Goal: Navigation & Orientation: Find specific page/section

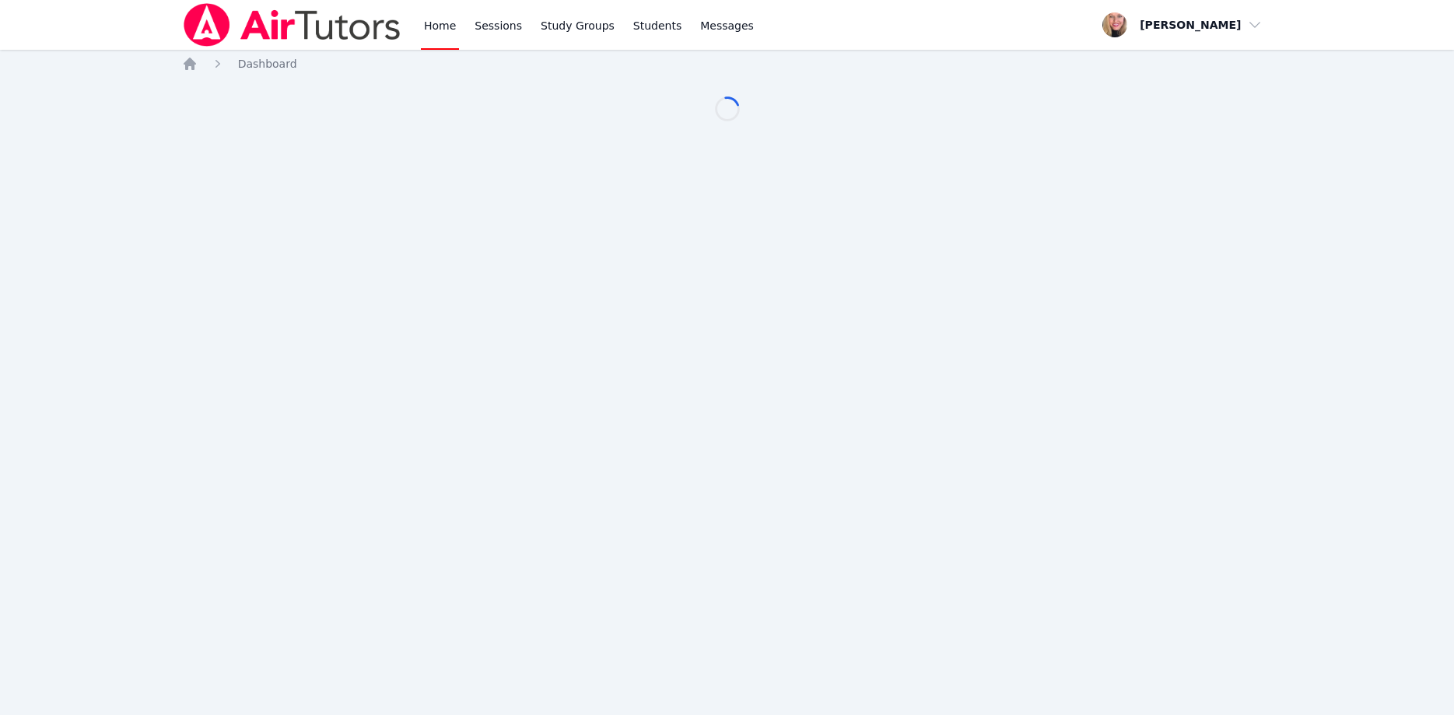
scroll to position [79, 0]
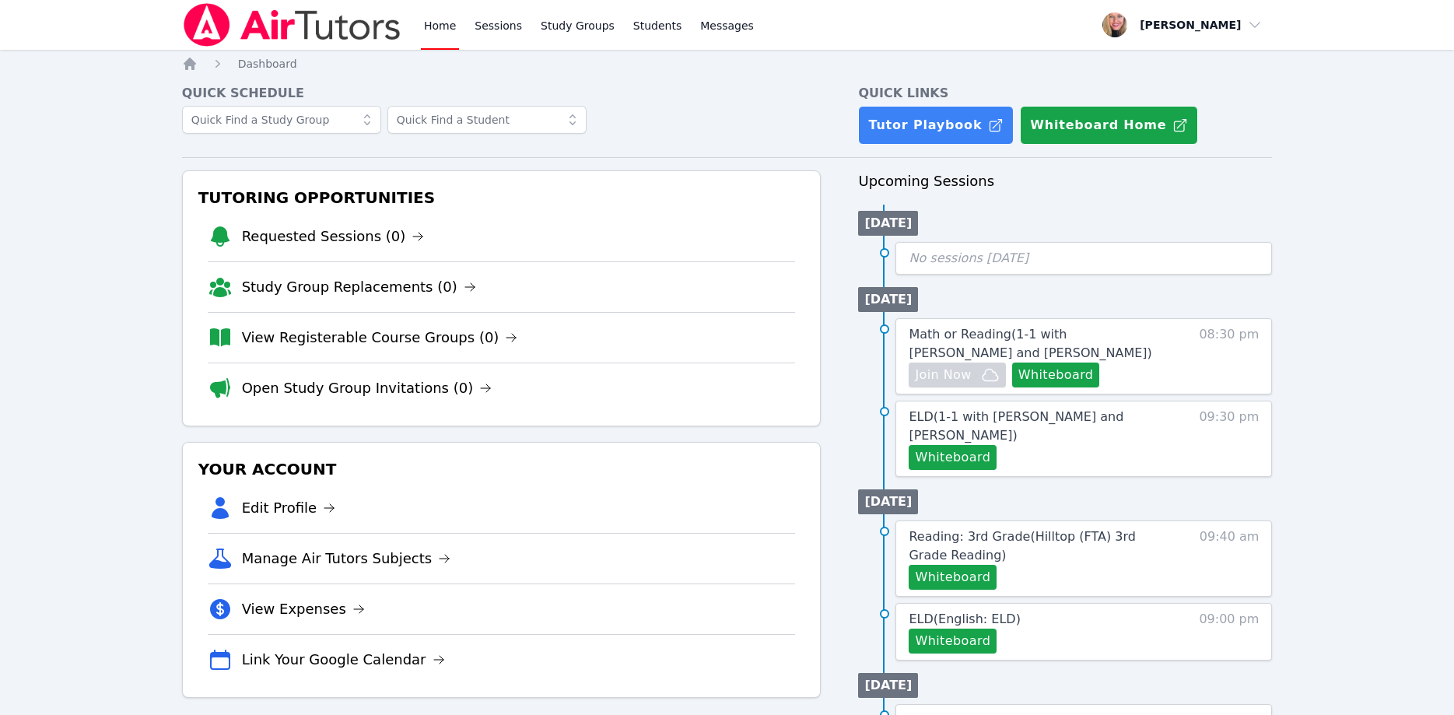
scroll to position [79, 0]
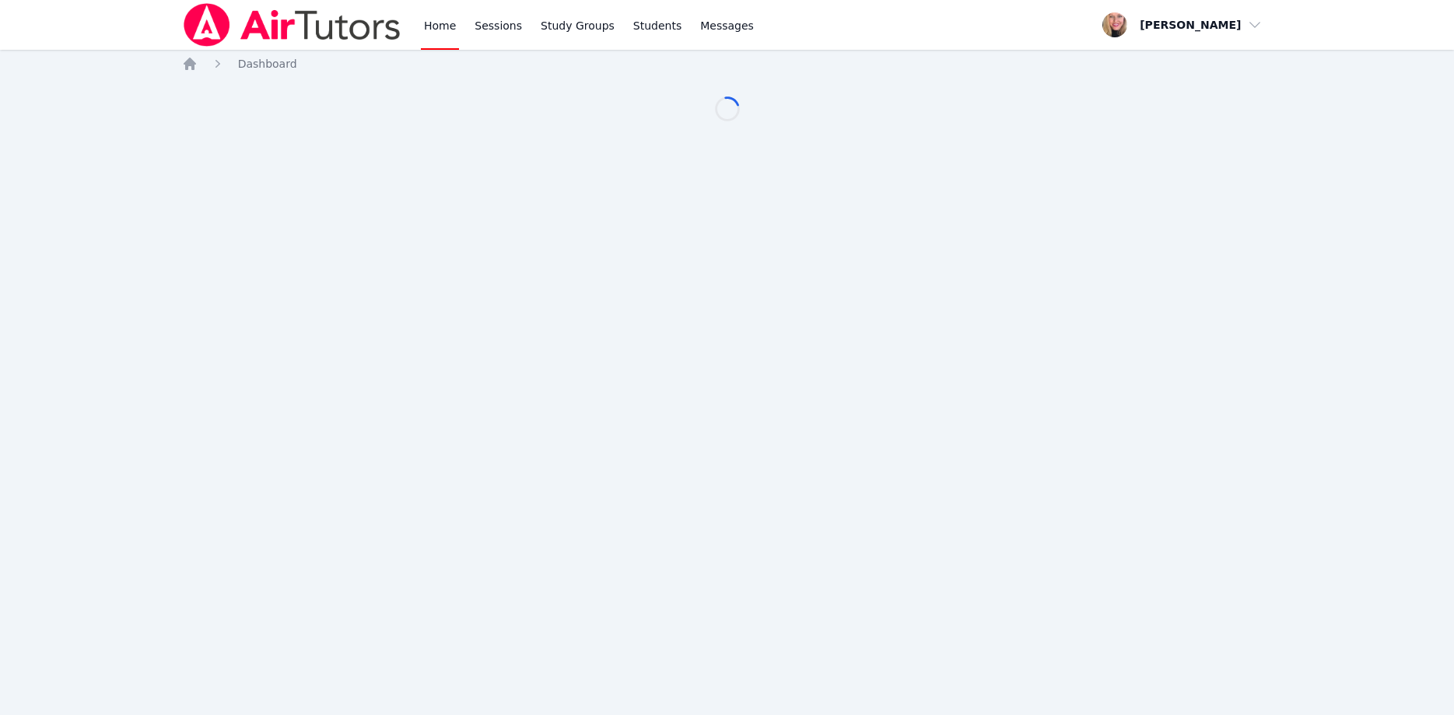
scroll to position [79, 0]
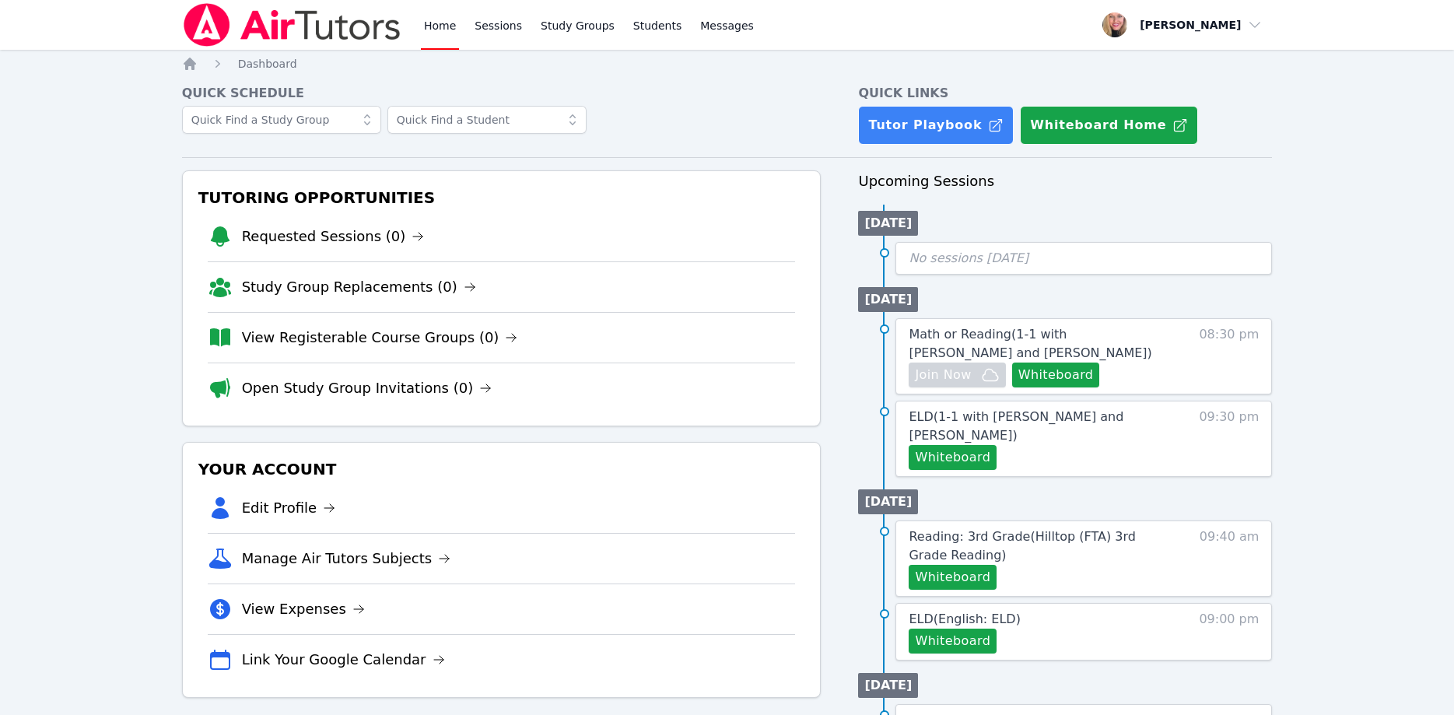
scroll to position [79, 0]
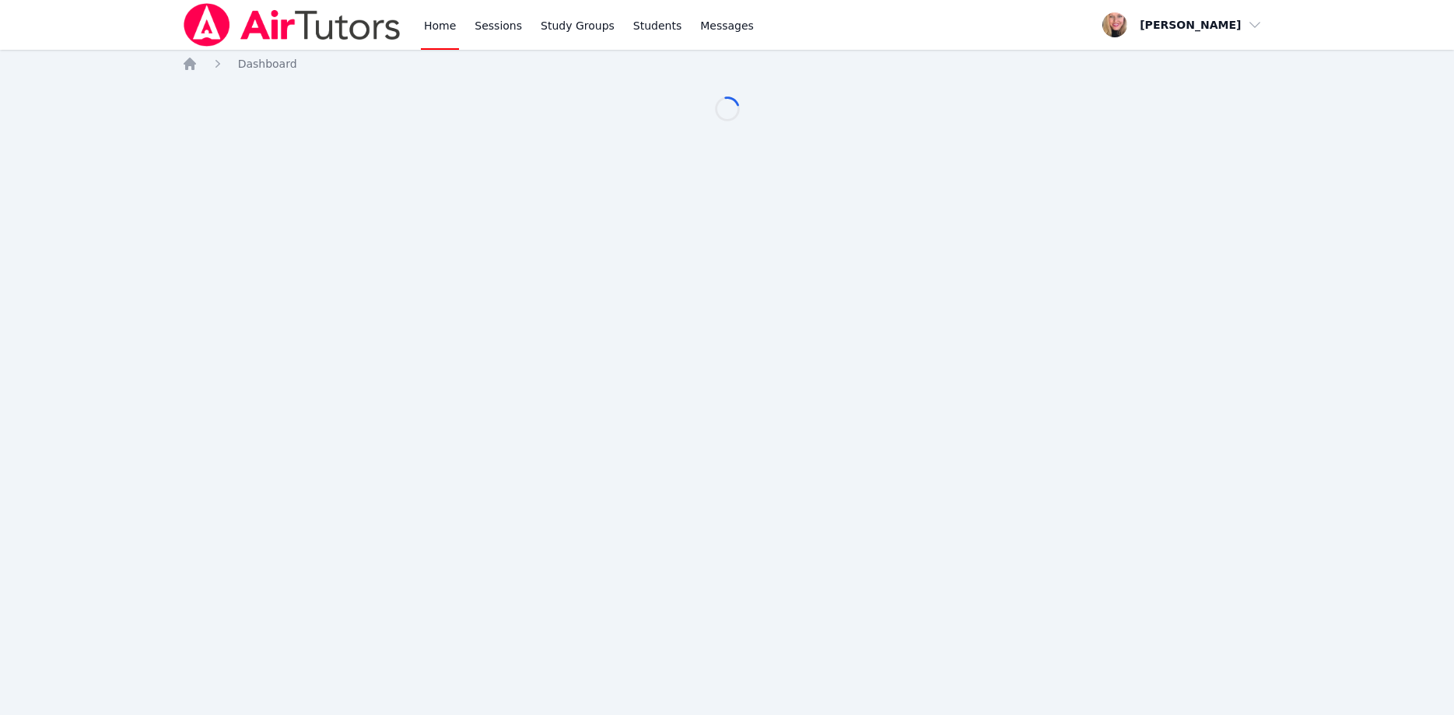
scroll to position [79, 0]
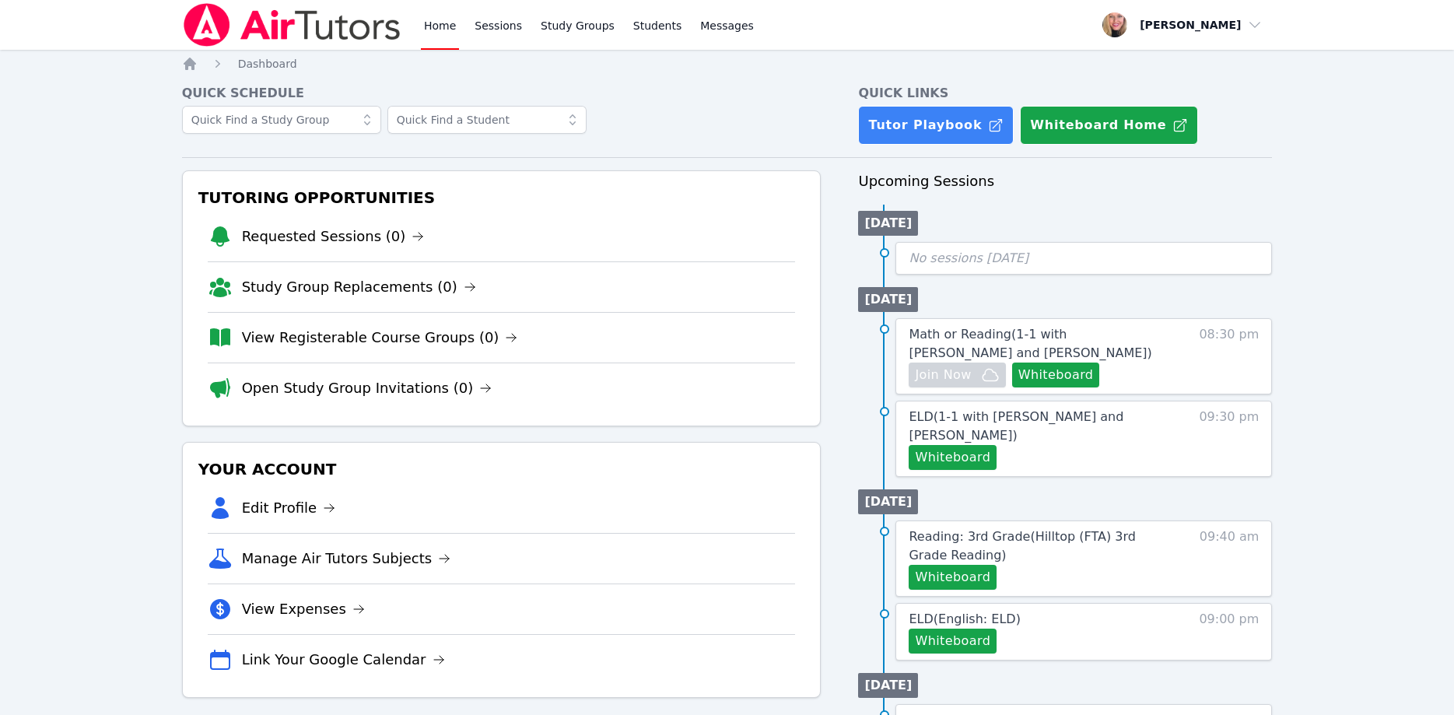
scroll to position [79, 0]
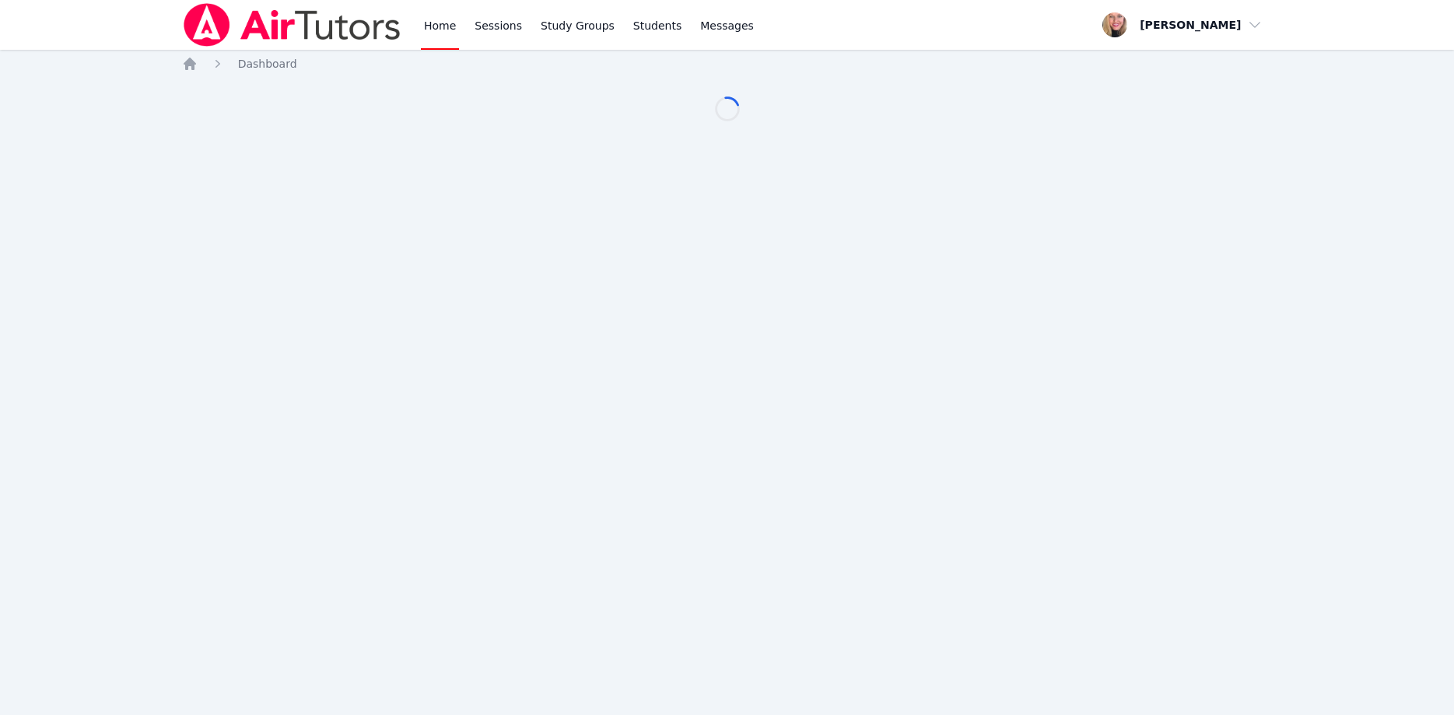
scroll to position [79, 0]
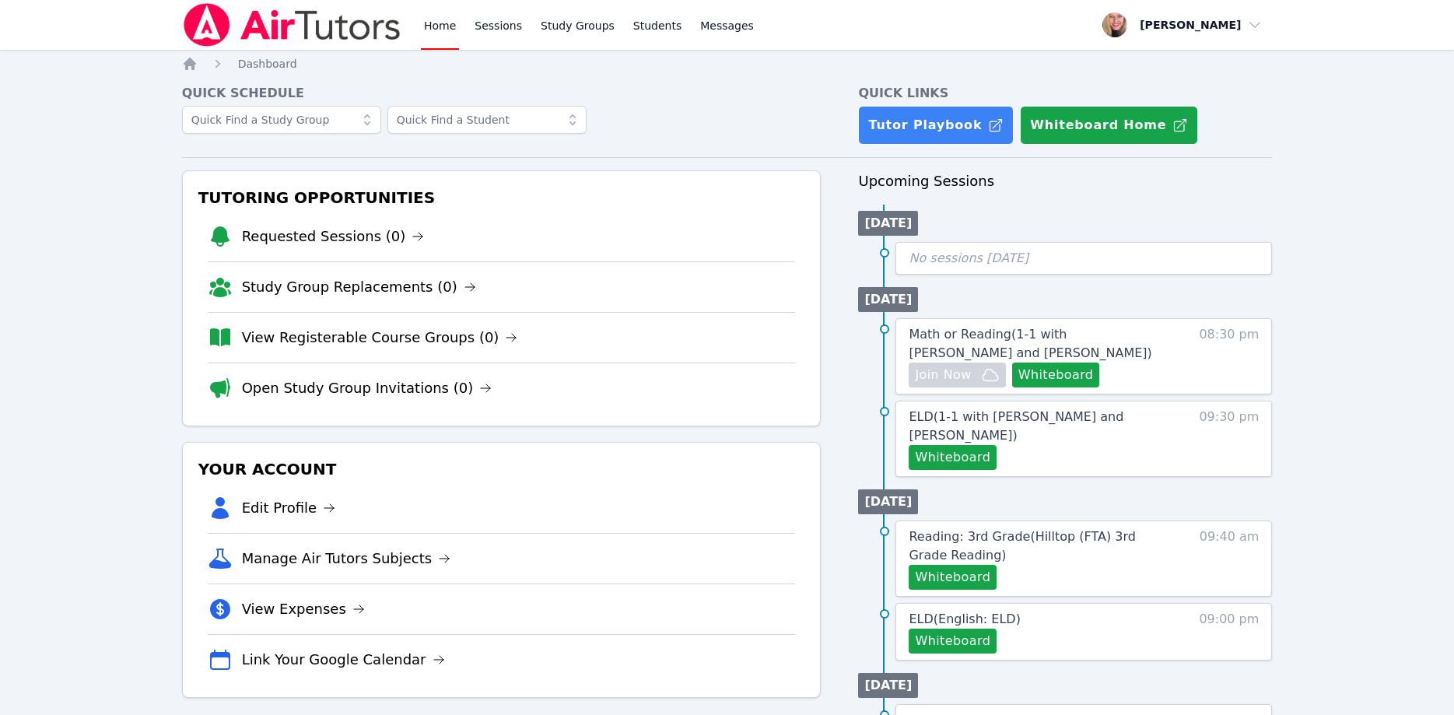
scroll to position [79, 0]
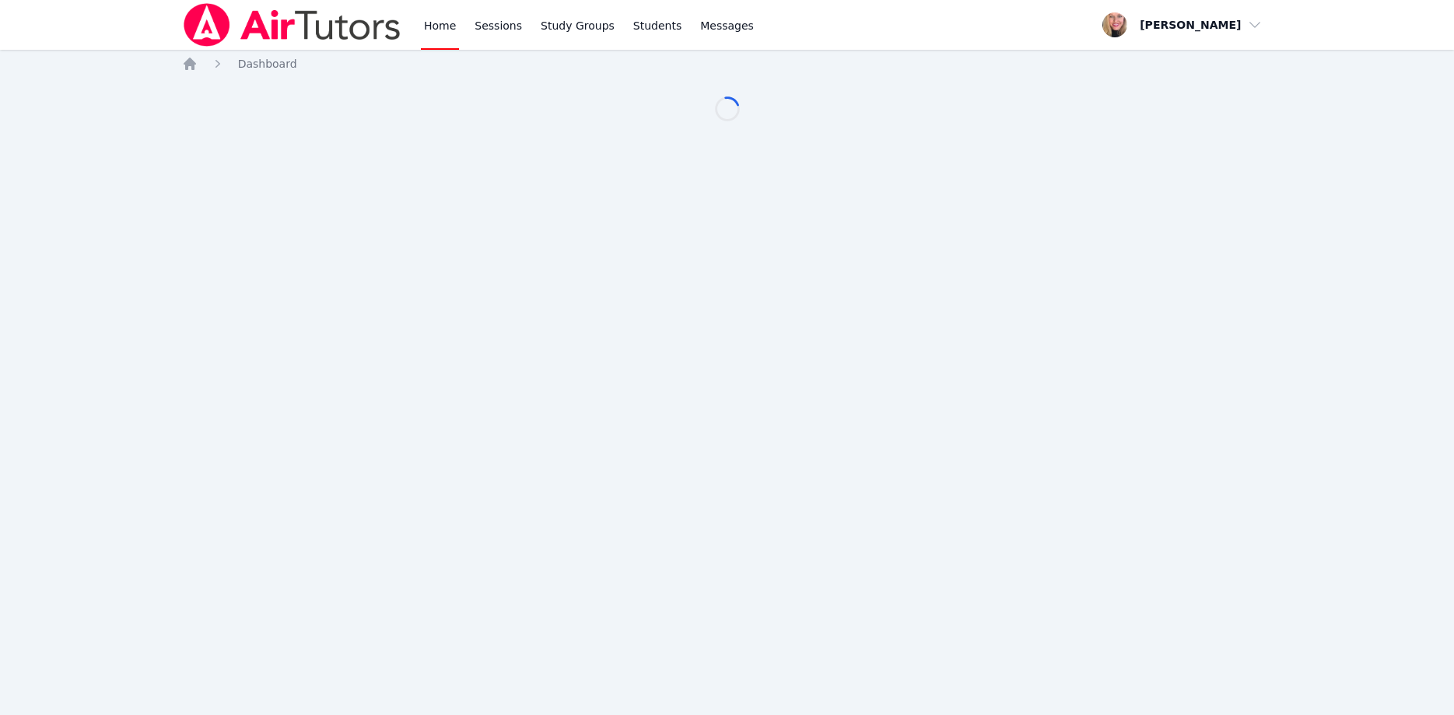
scroll to position [79, 0]
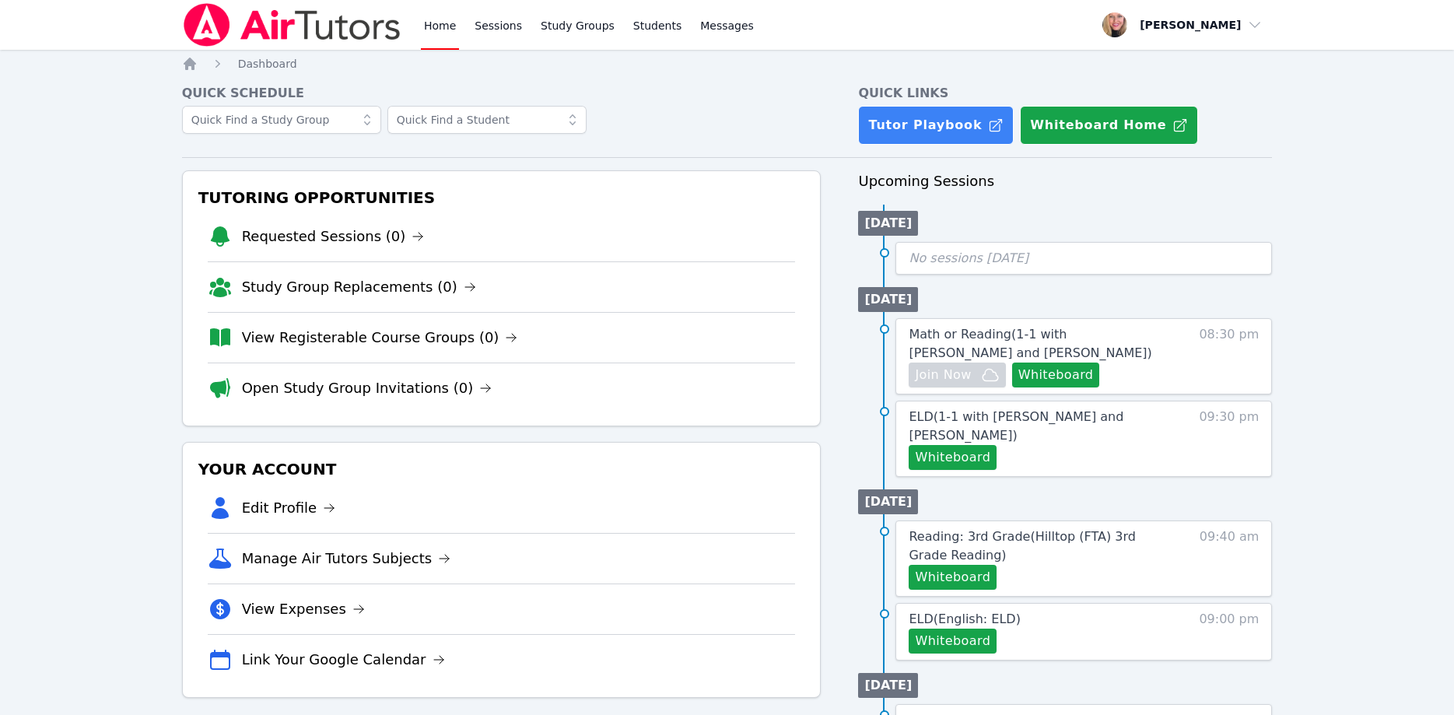
scroll to position [79, 0]
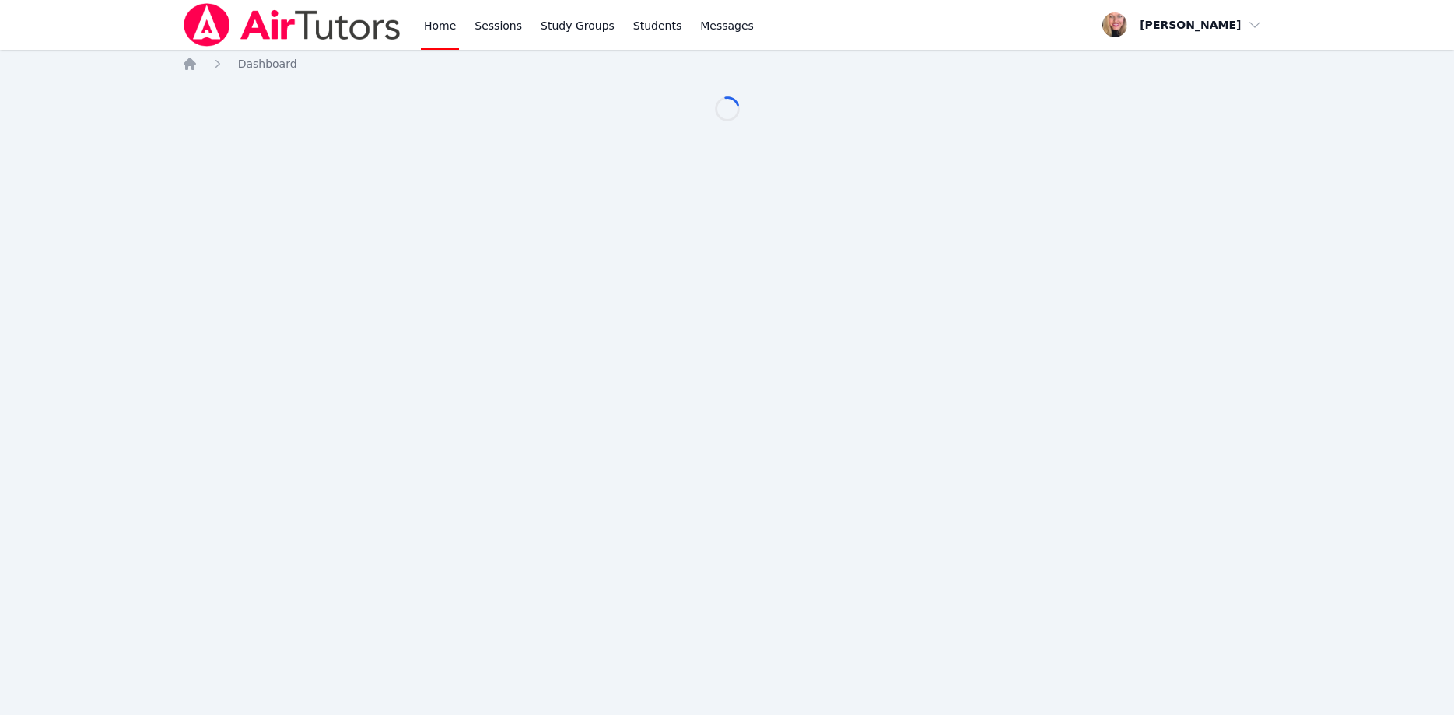
scroll to position [79, 0]
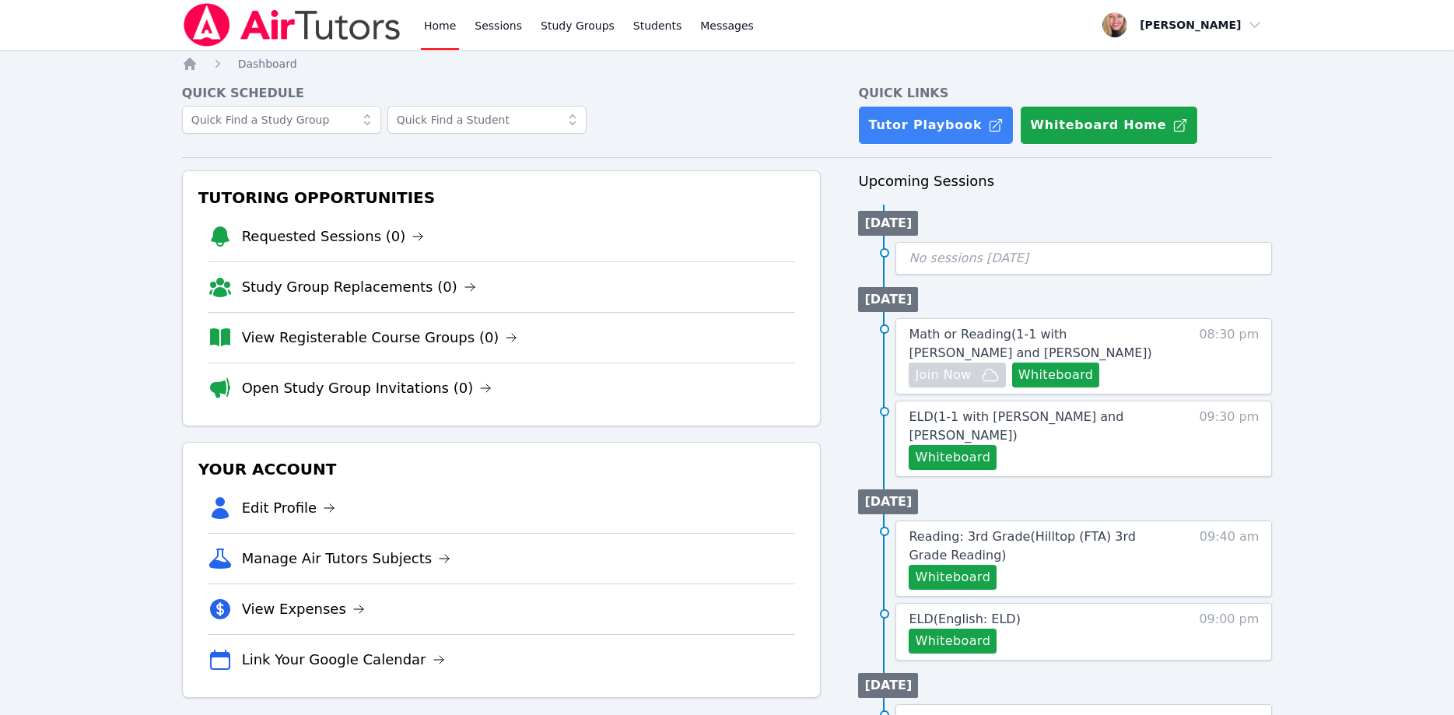
scroll to position [79, 0]
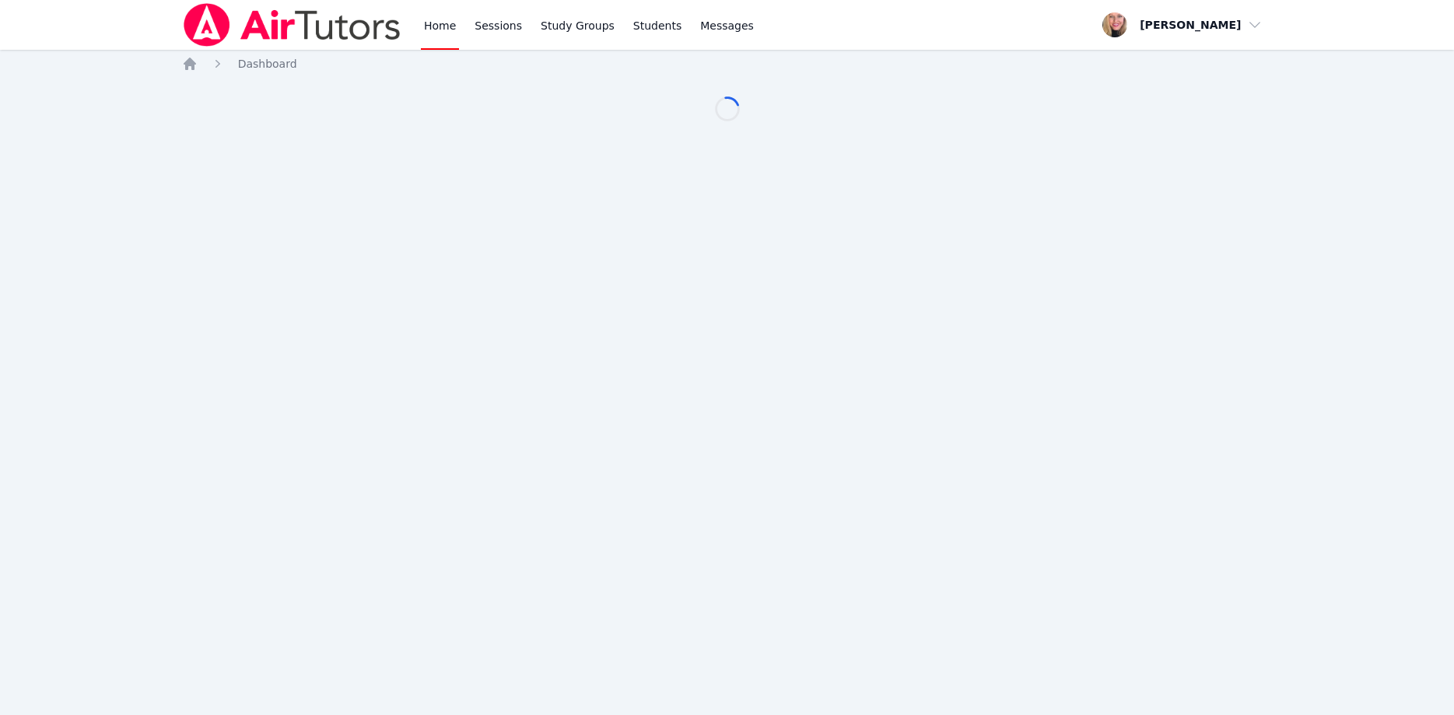
scroll to position [79, 0]
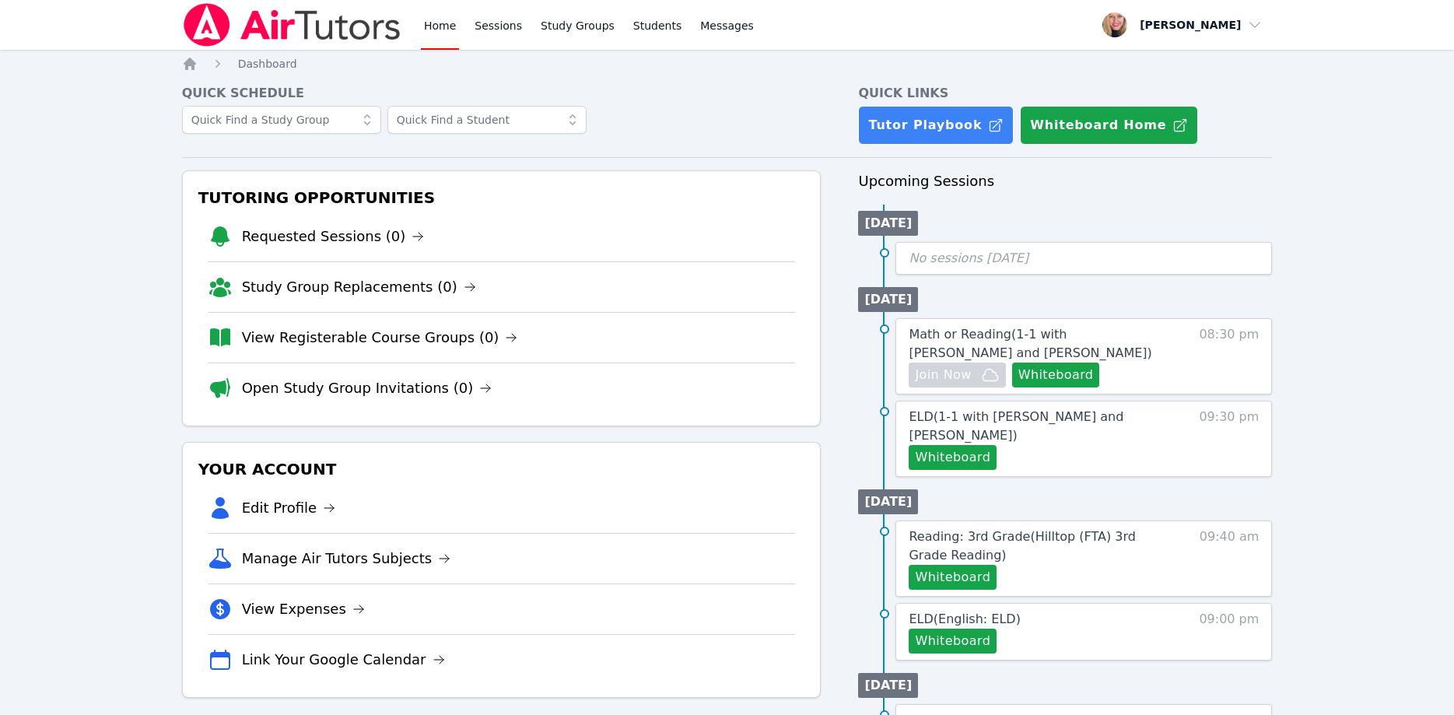
scroll to position [79, 0]
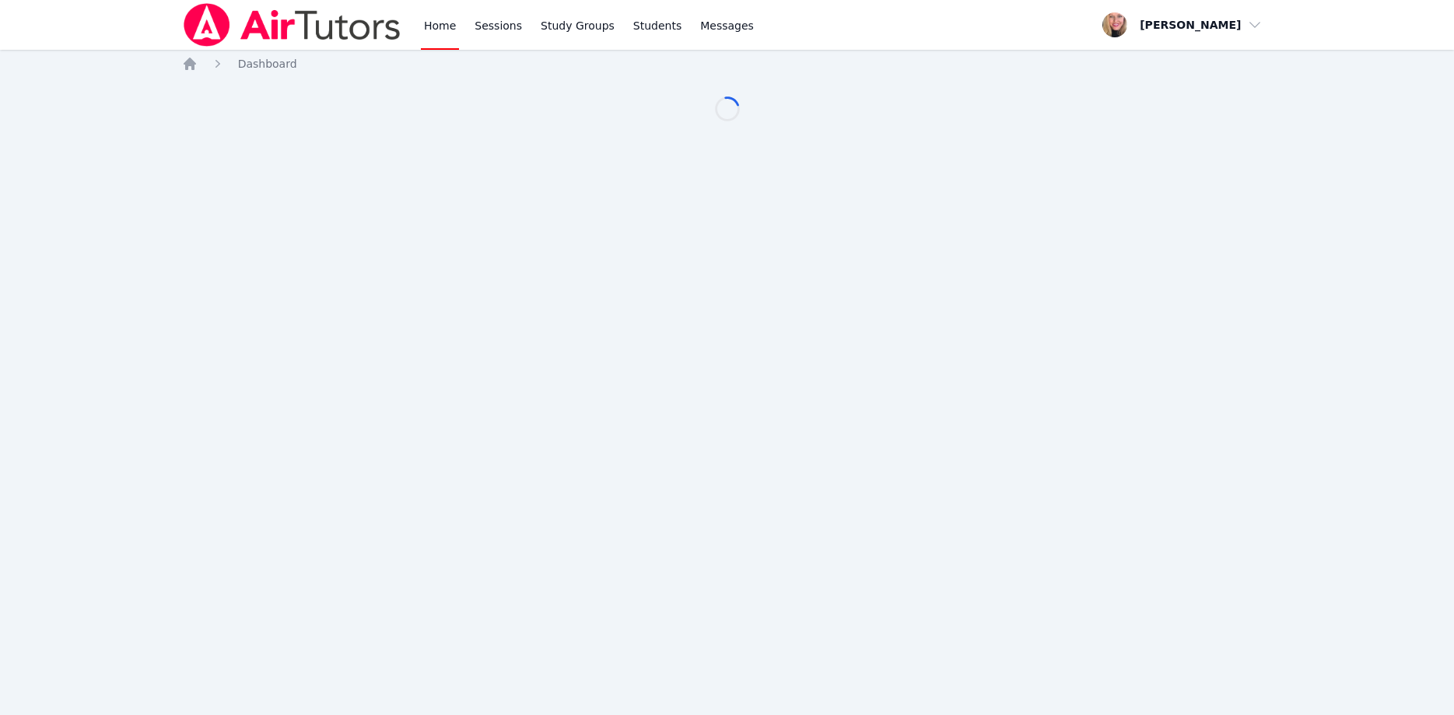
scroll to position [79, 0]
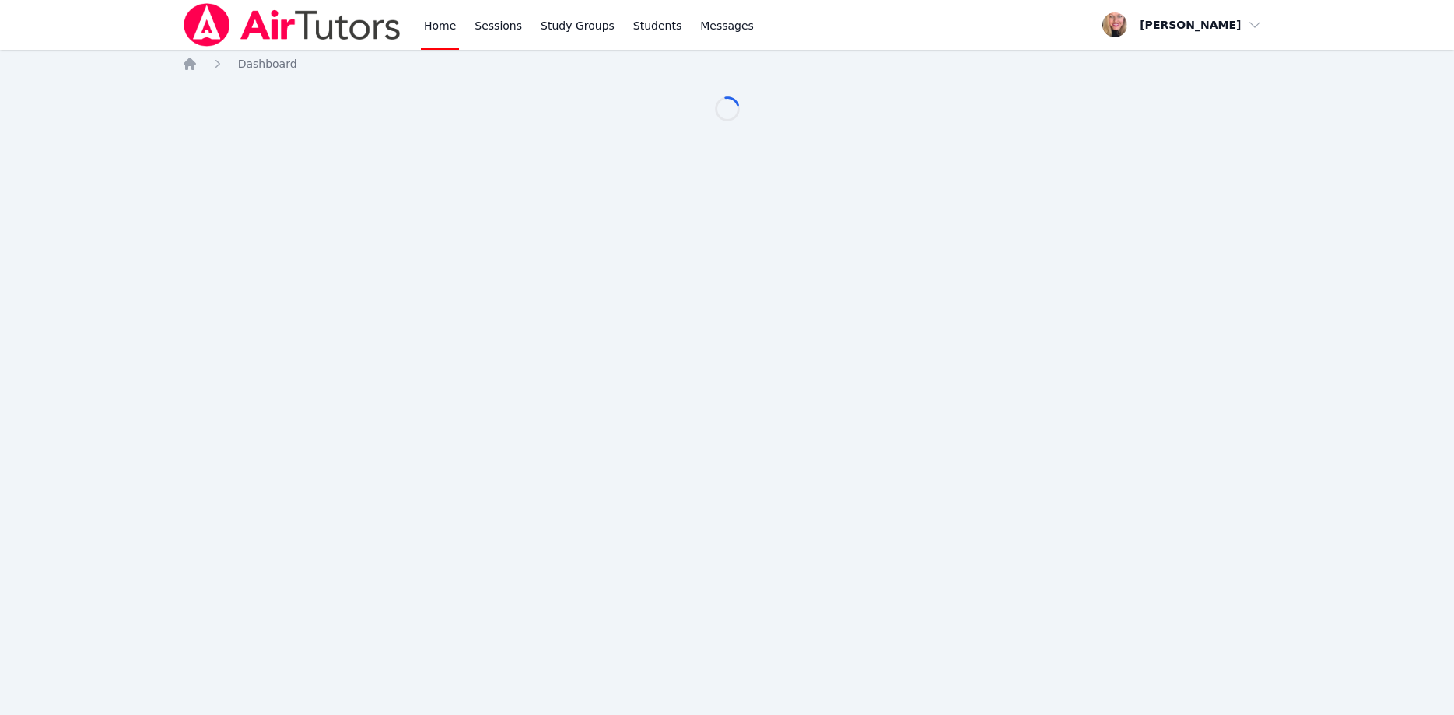
scroll to position [79, 0]
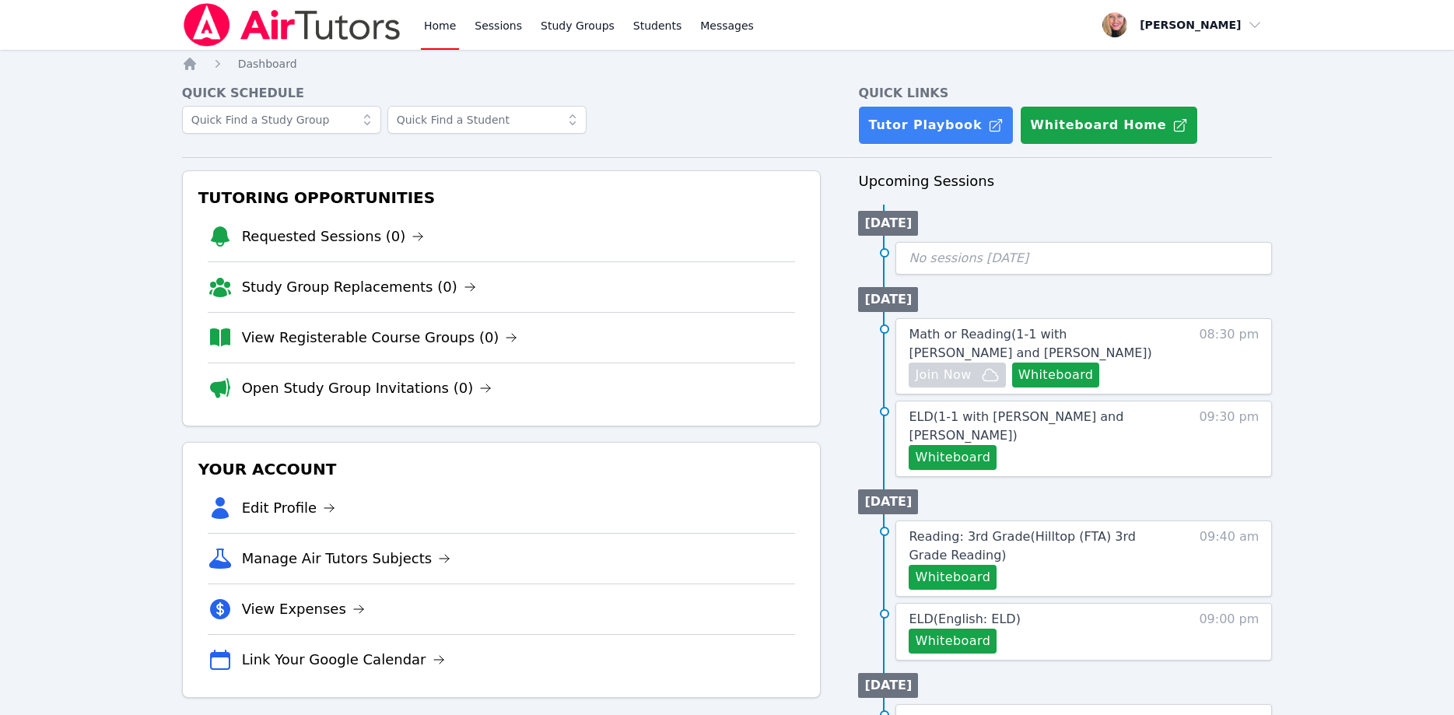
scroll to position [79, 0]
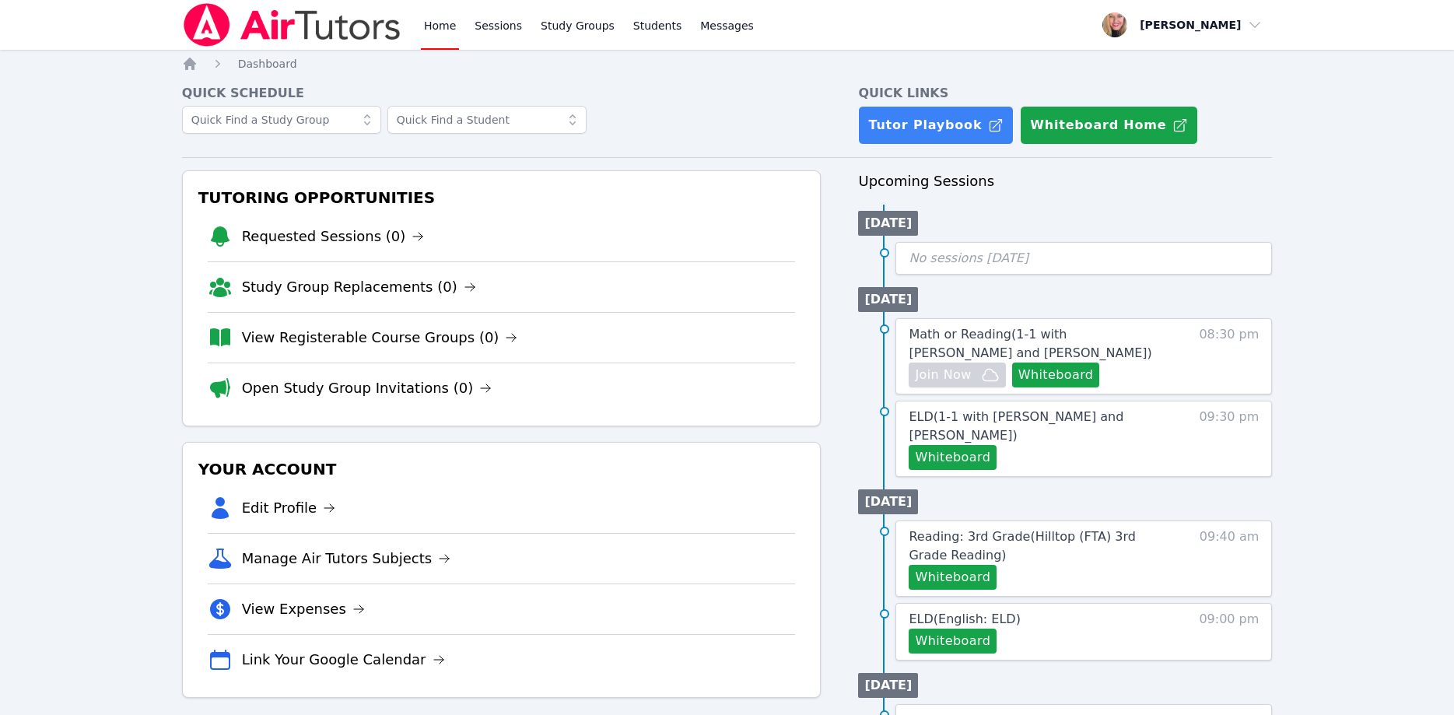
scroll to position [79, 0]
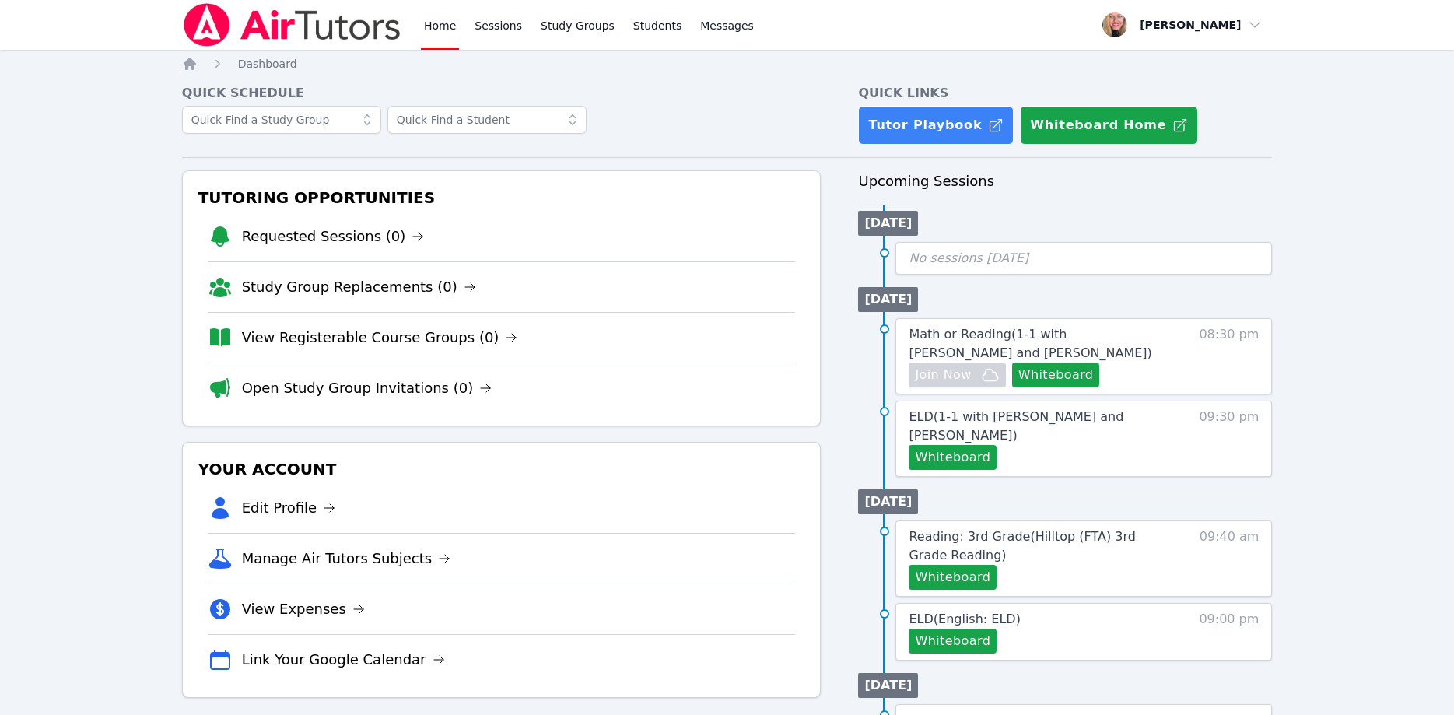
scroll to position [79, 0]
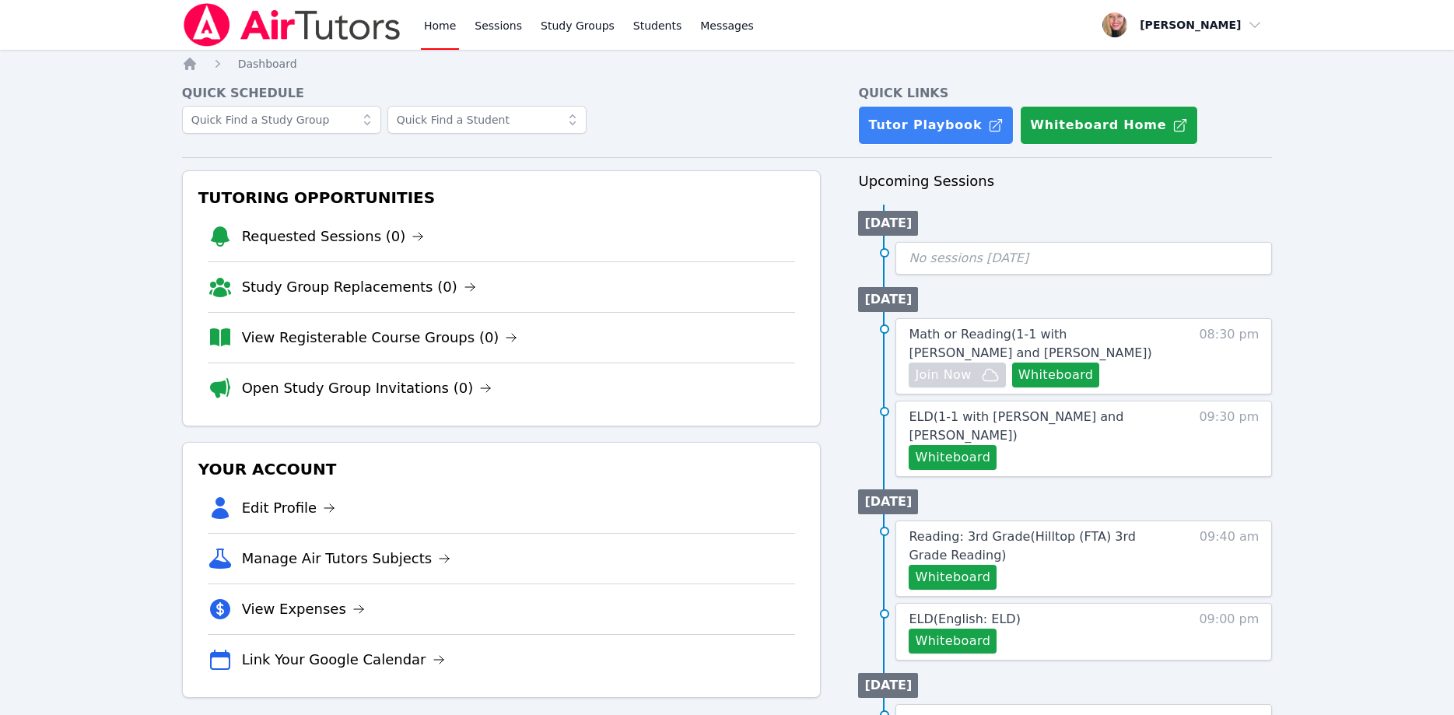
scroll to position [79, 0]
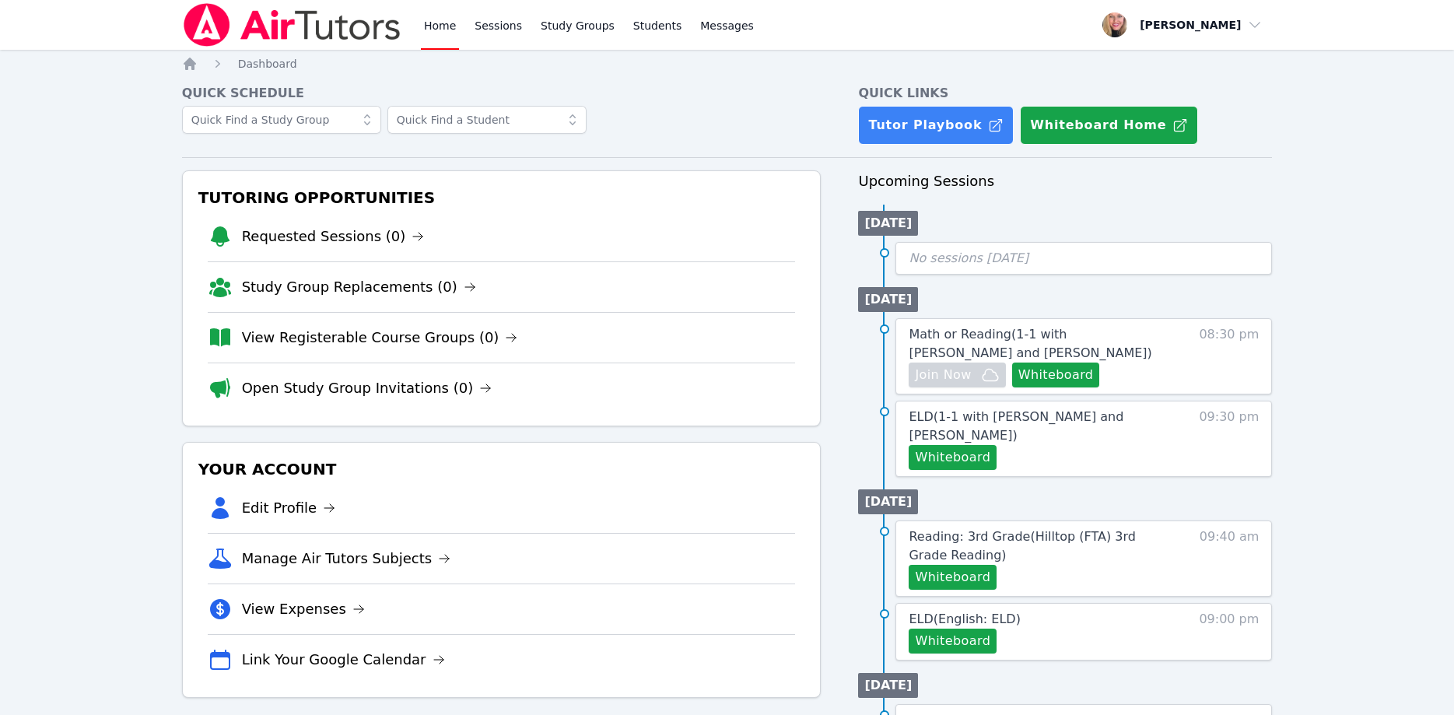
scroll to position [79, 0]
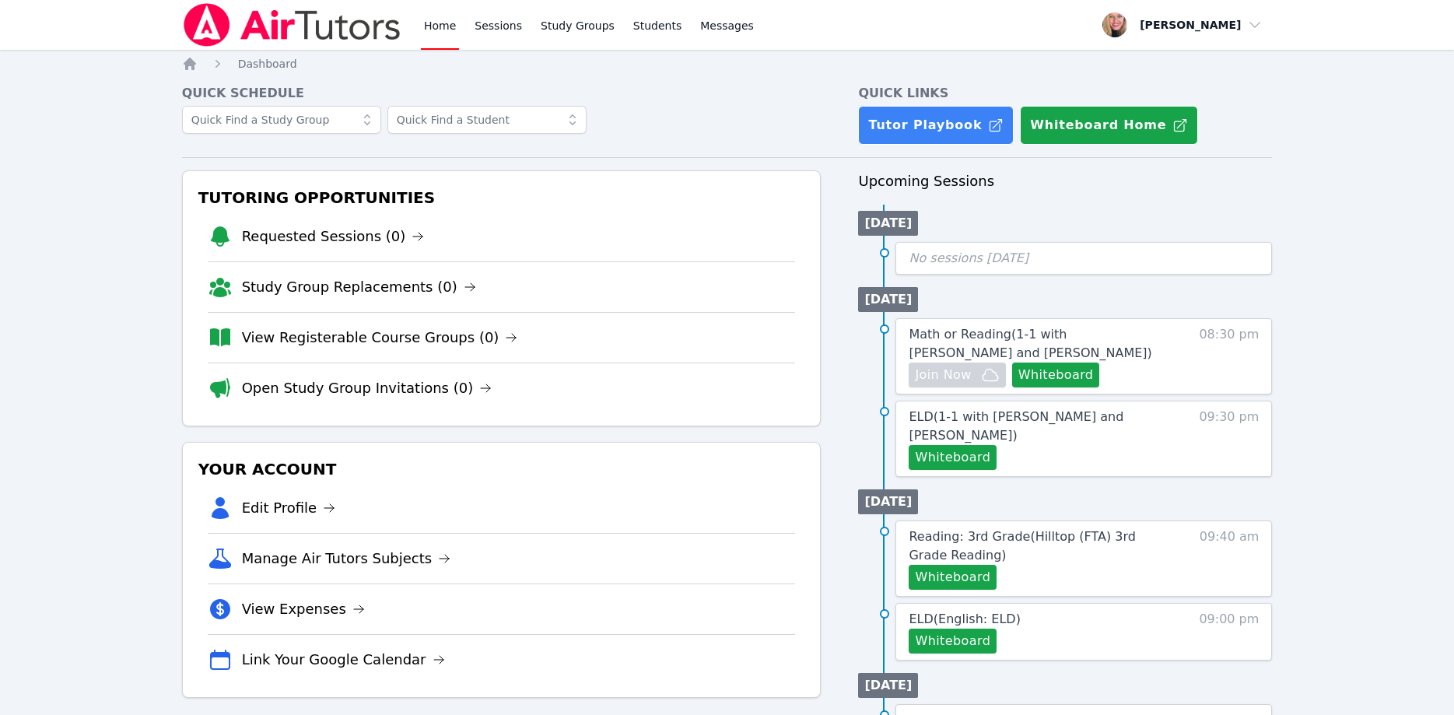
scroll to position [79, 0]
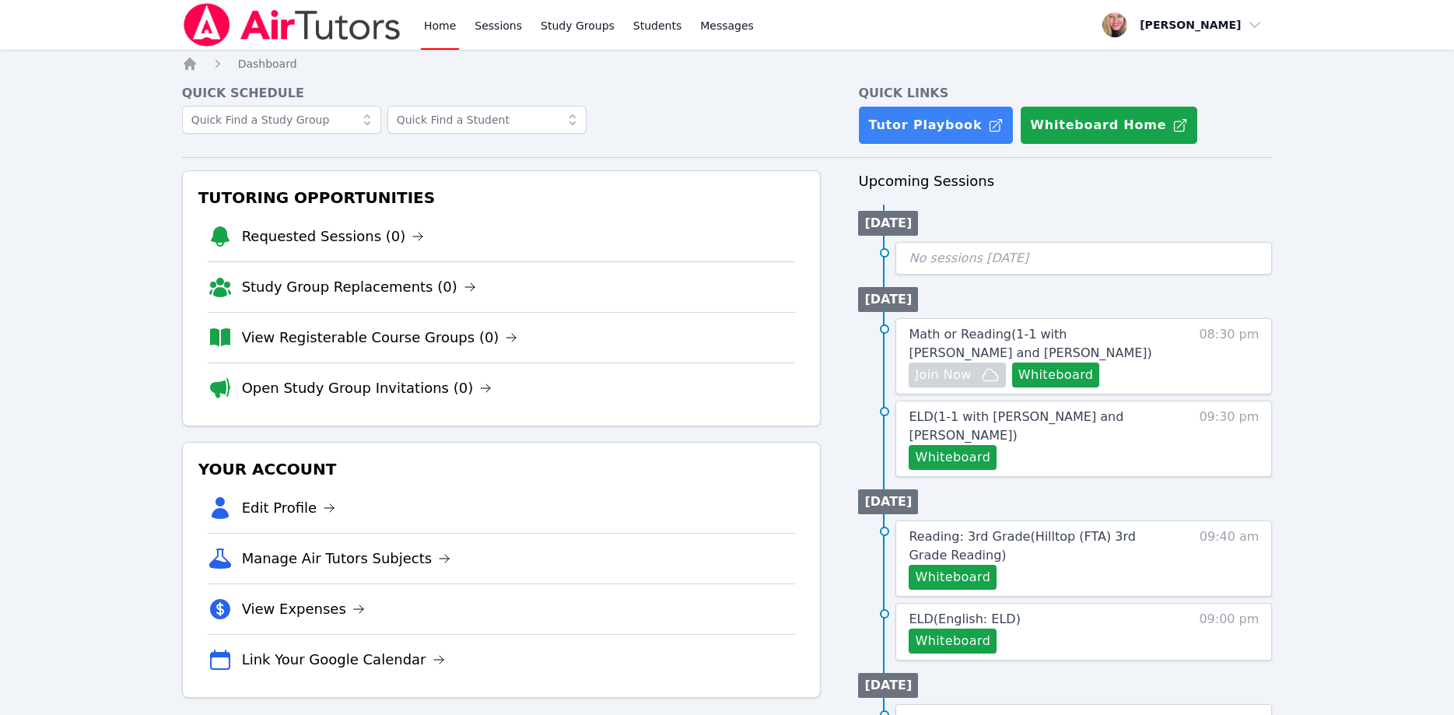
scroll to position [79, 0]
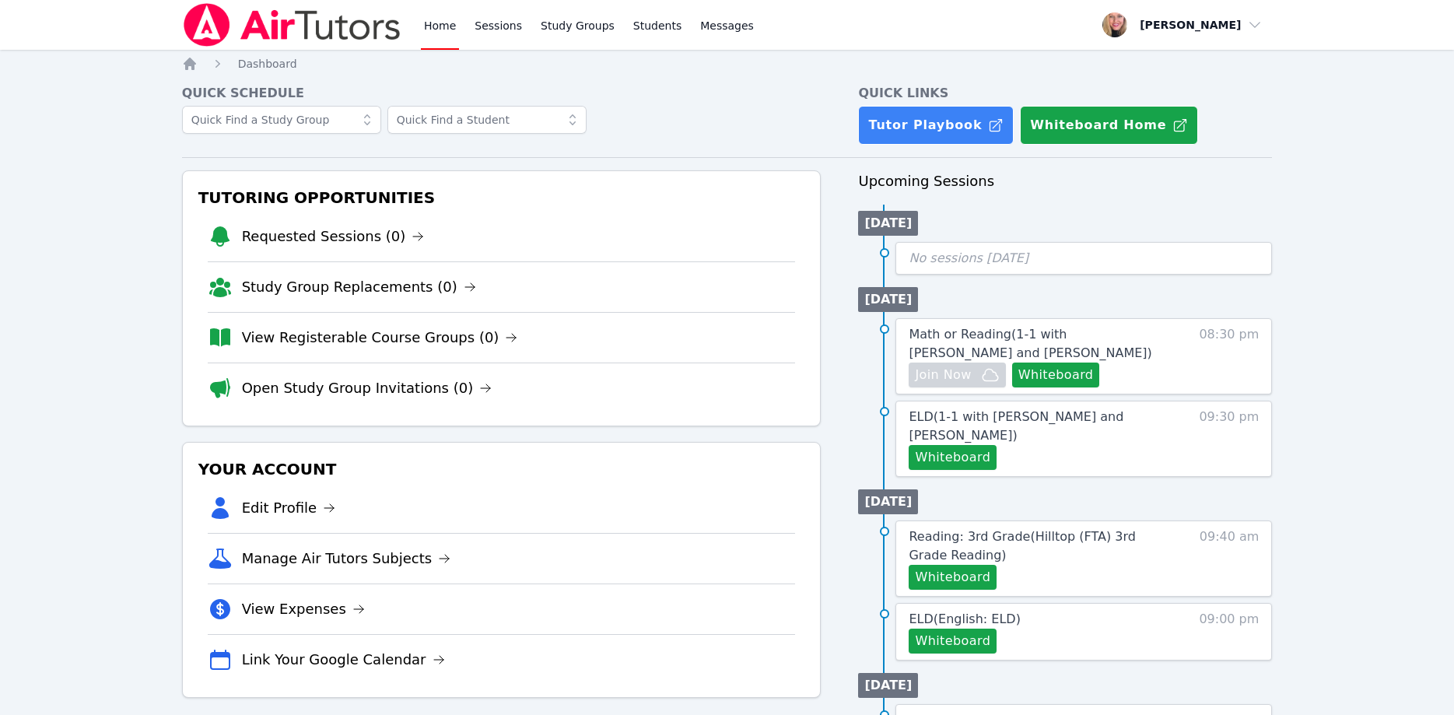
scroll to position [79, 0]
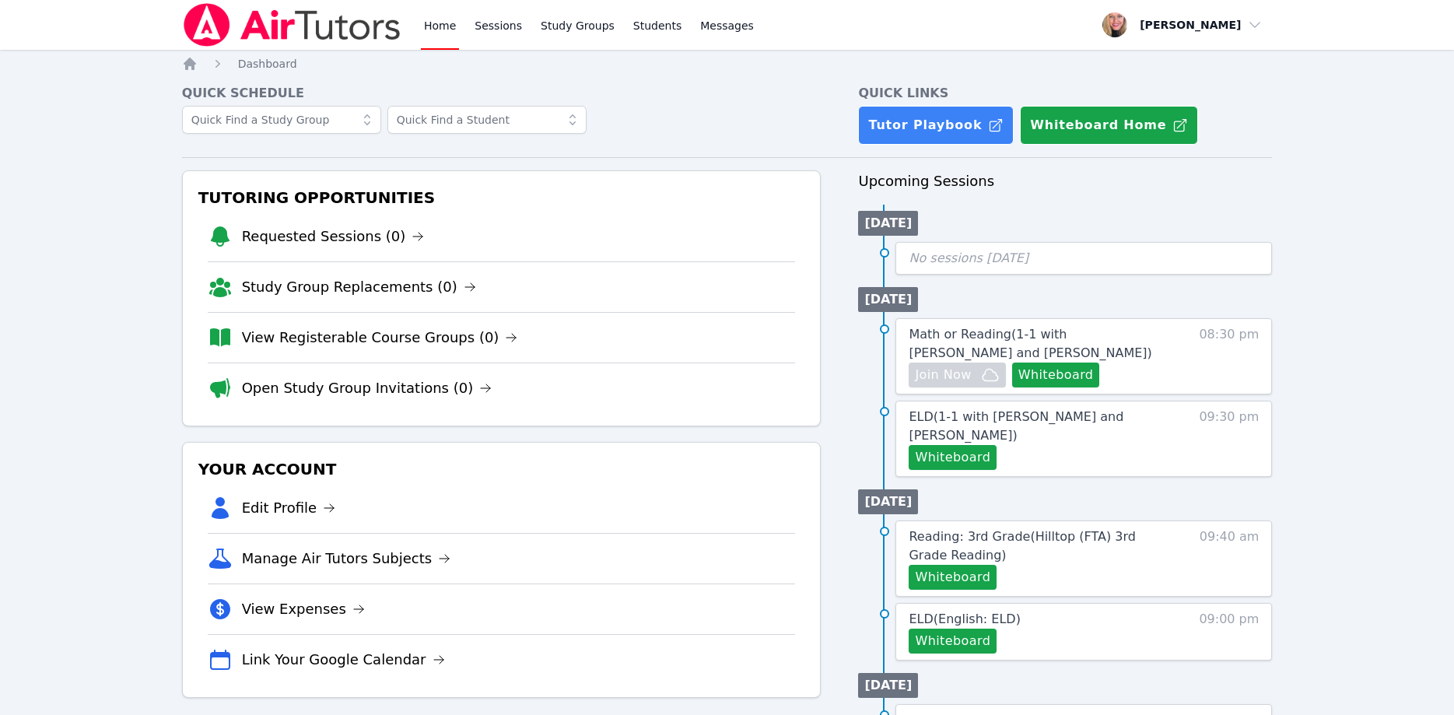
scroll to position [79, 0]
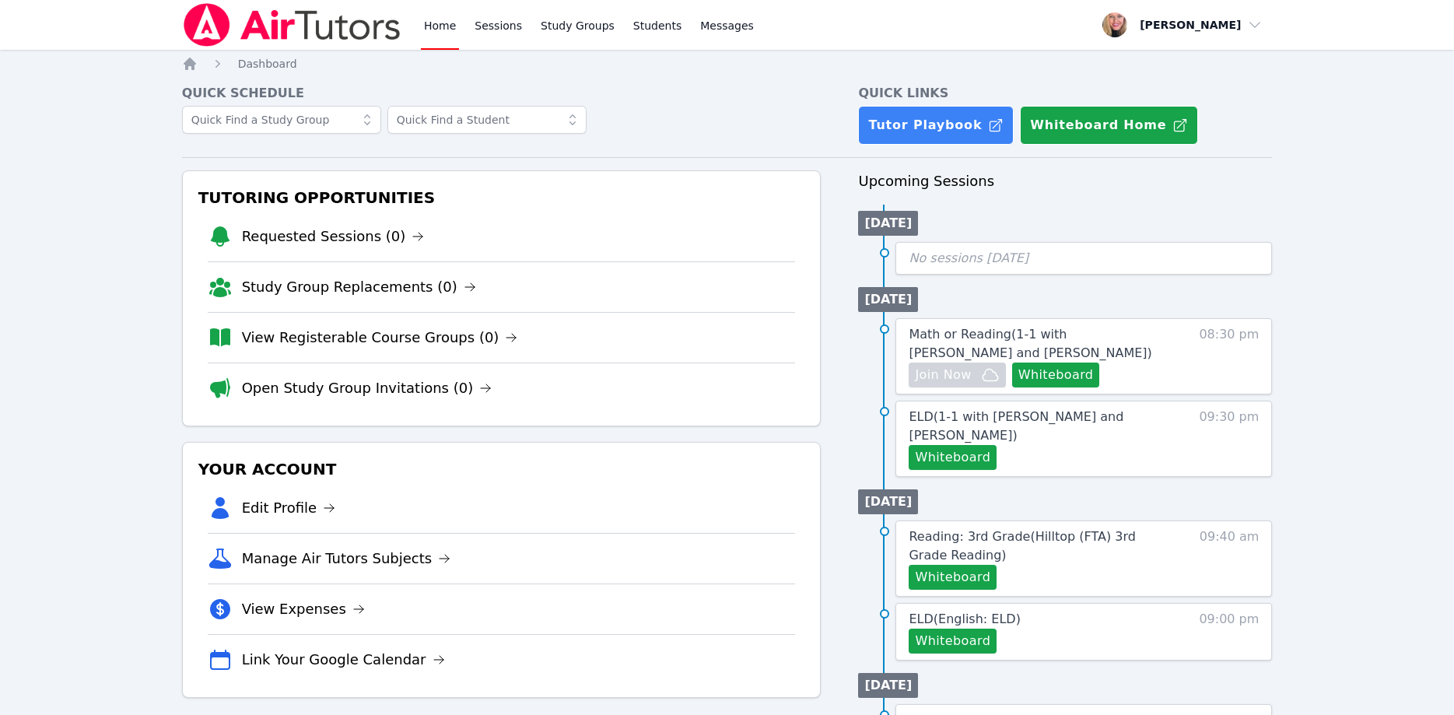
scroll to position [79, 0]
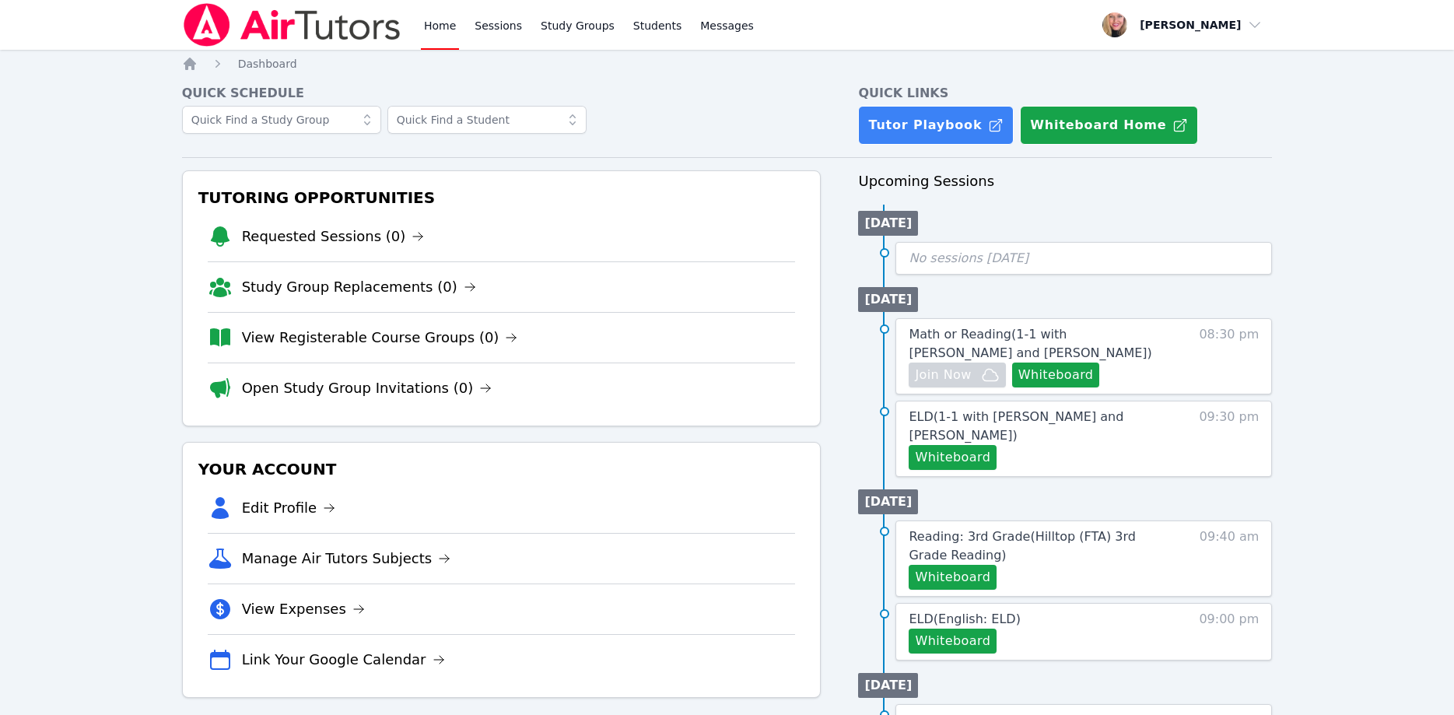
scroll to position [79, 0]
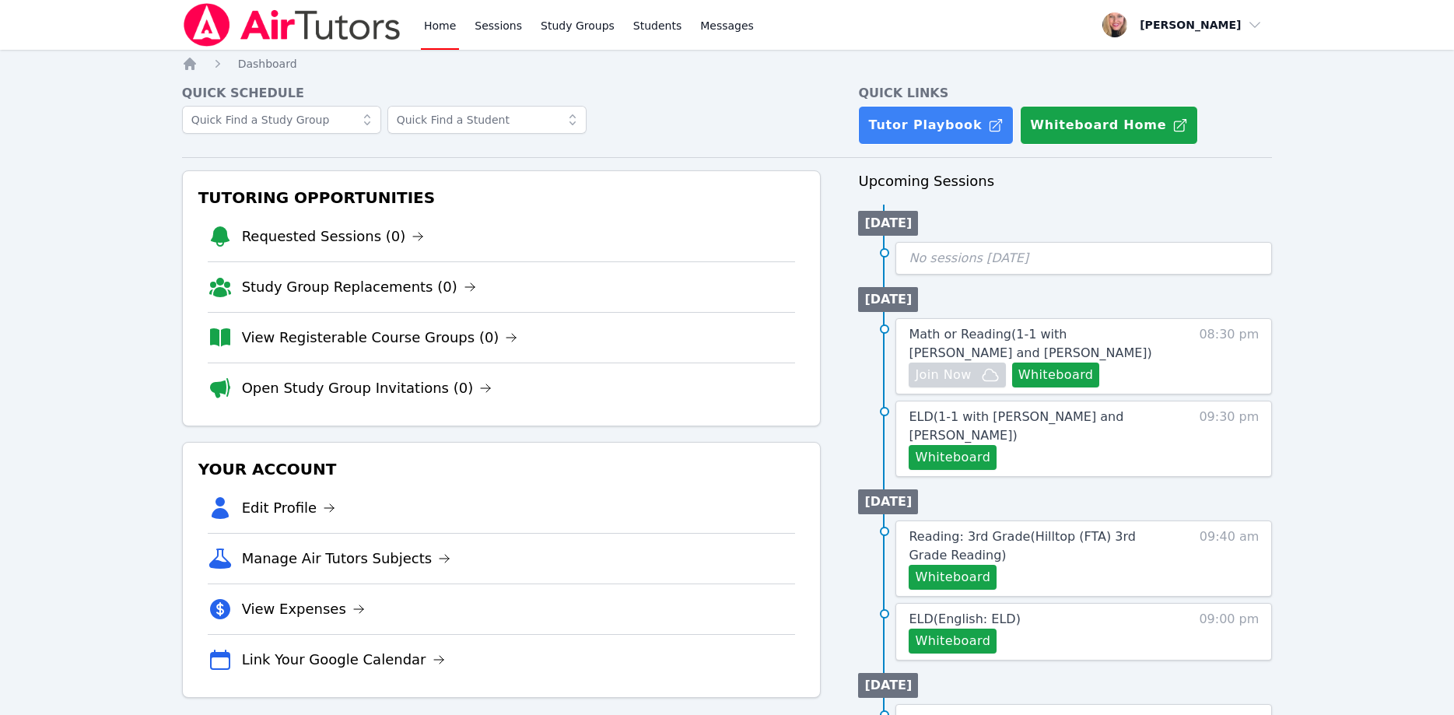
scroll to position [79, 0]
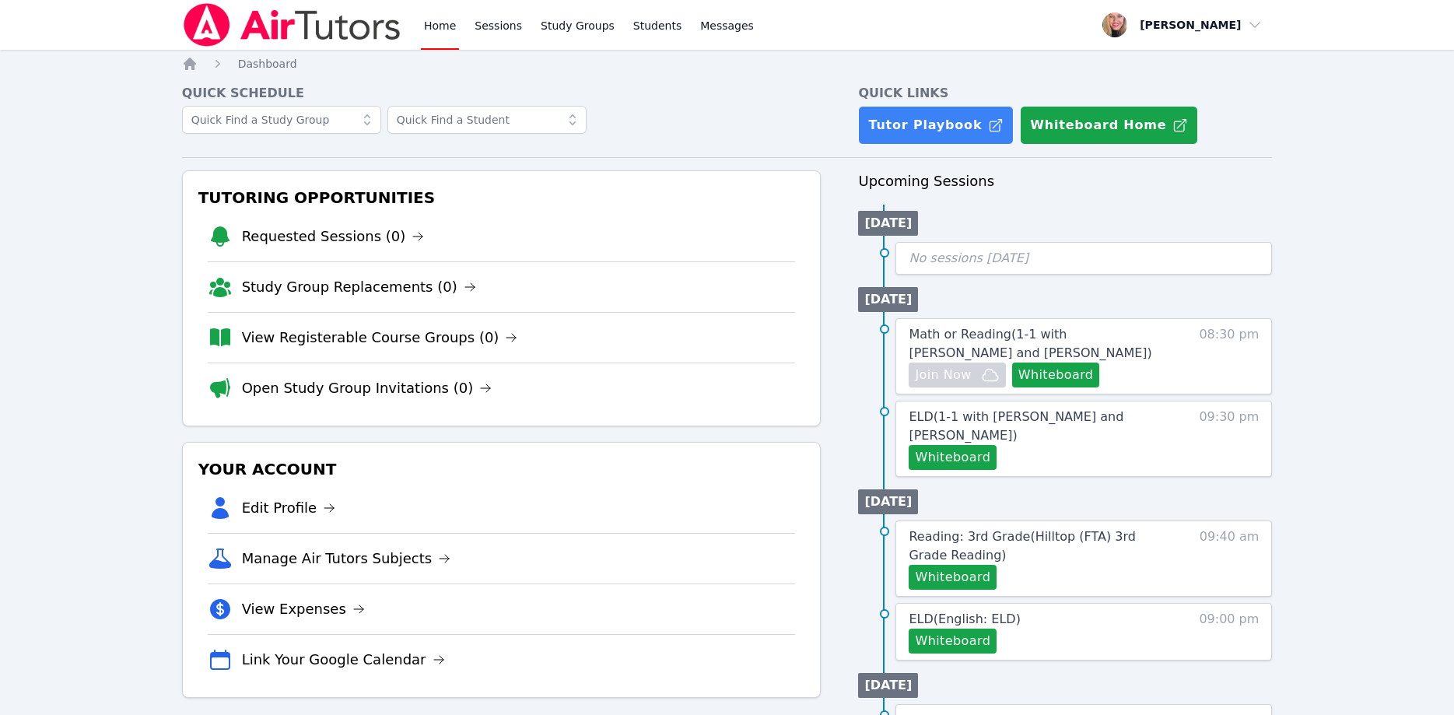
scroll to position [79, 0]
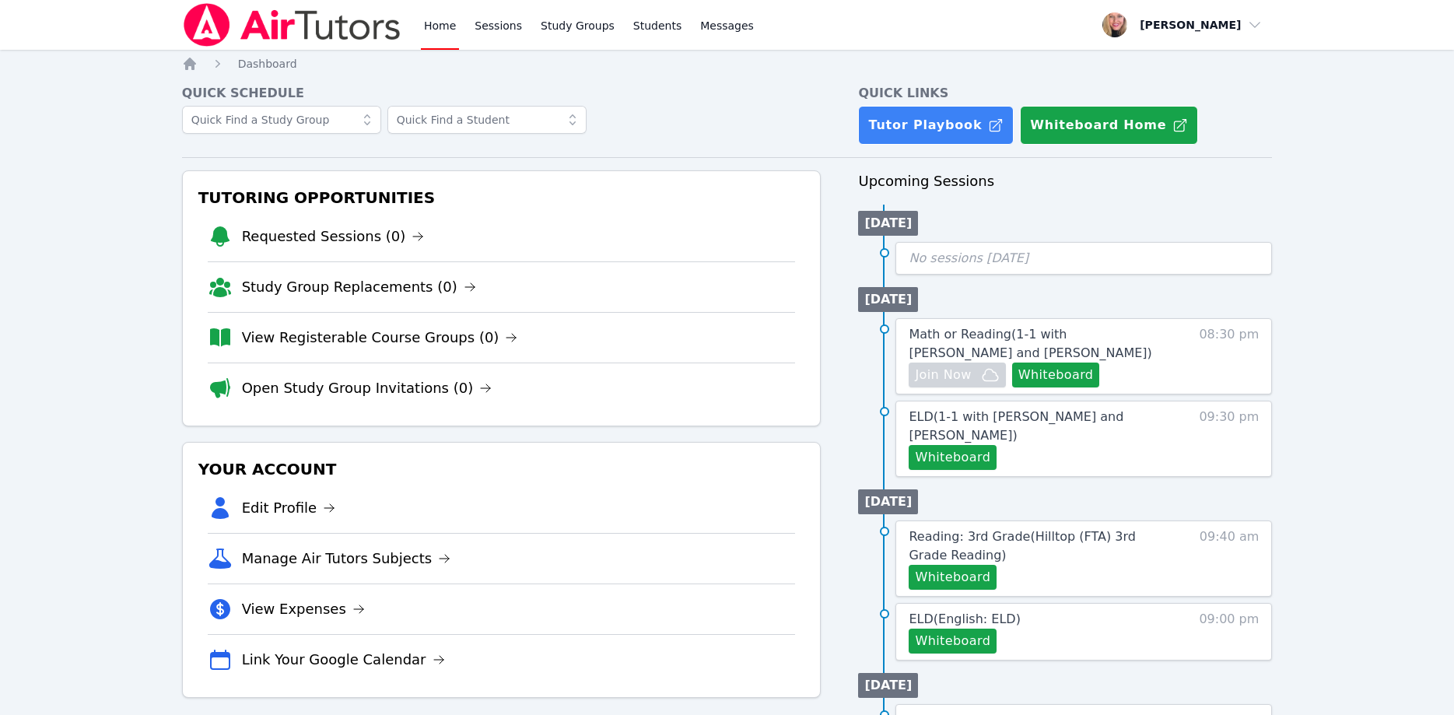
scroll to position [79, 0]
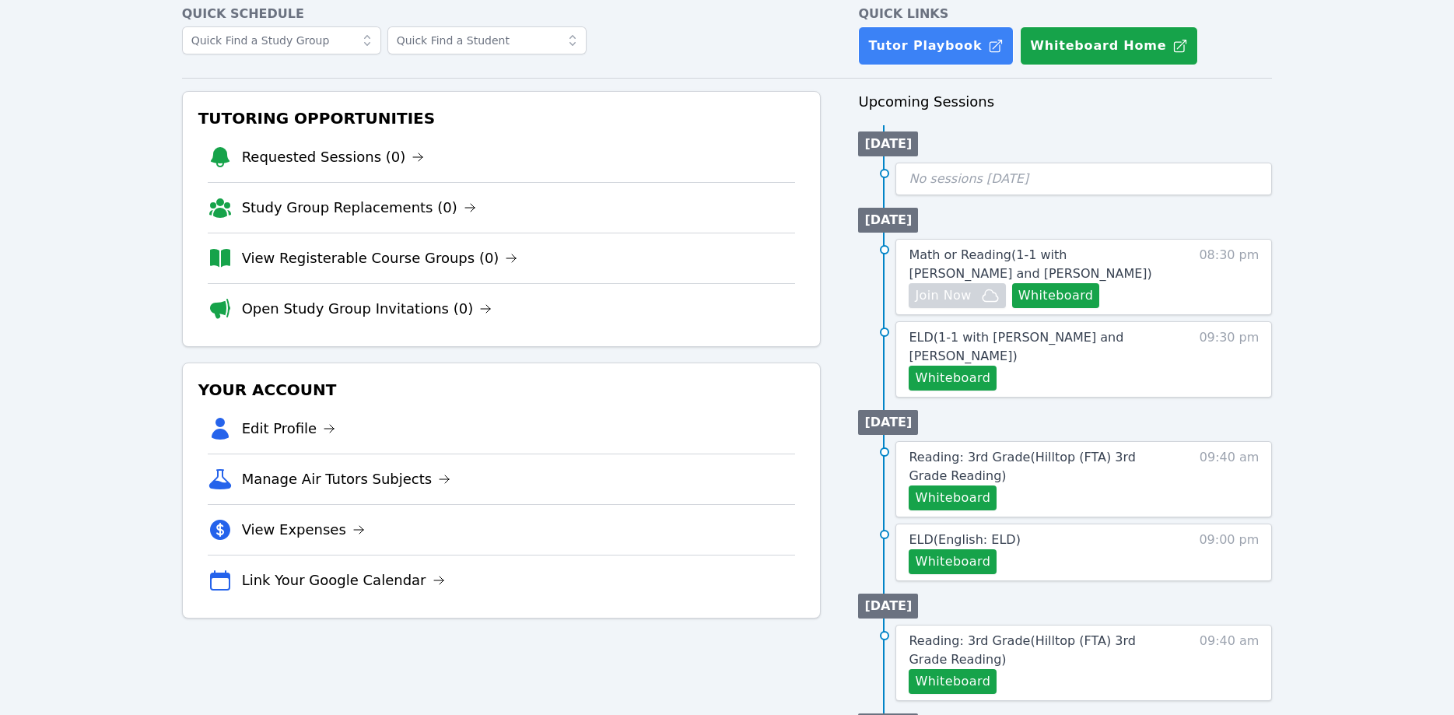
scroll to position [79, 0]
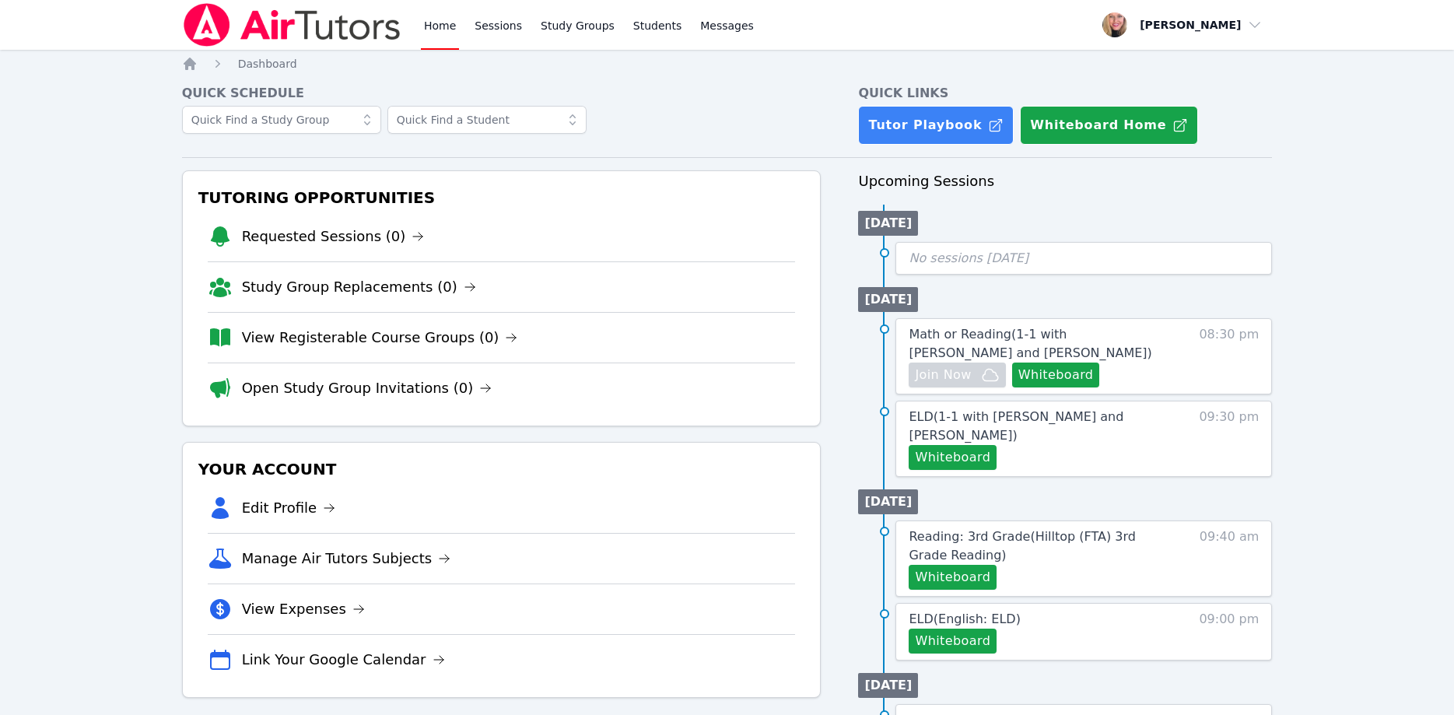
scroll to position [79, 0]
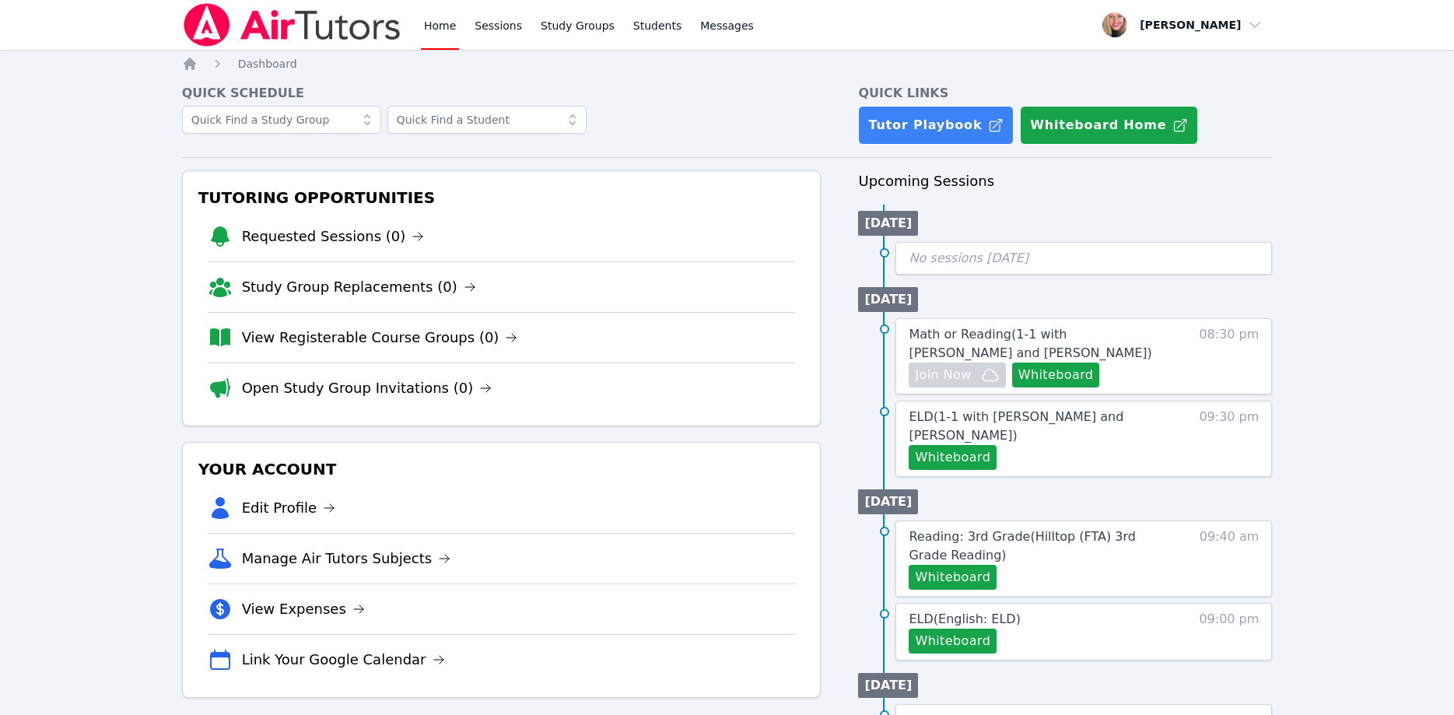
scroll to position [79, 0]
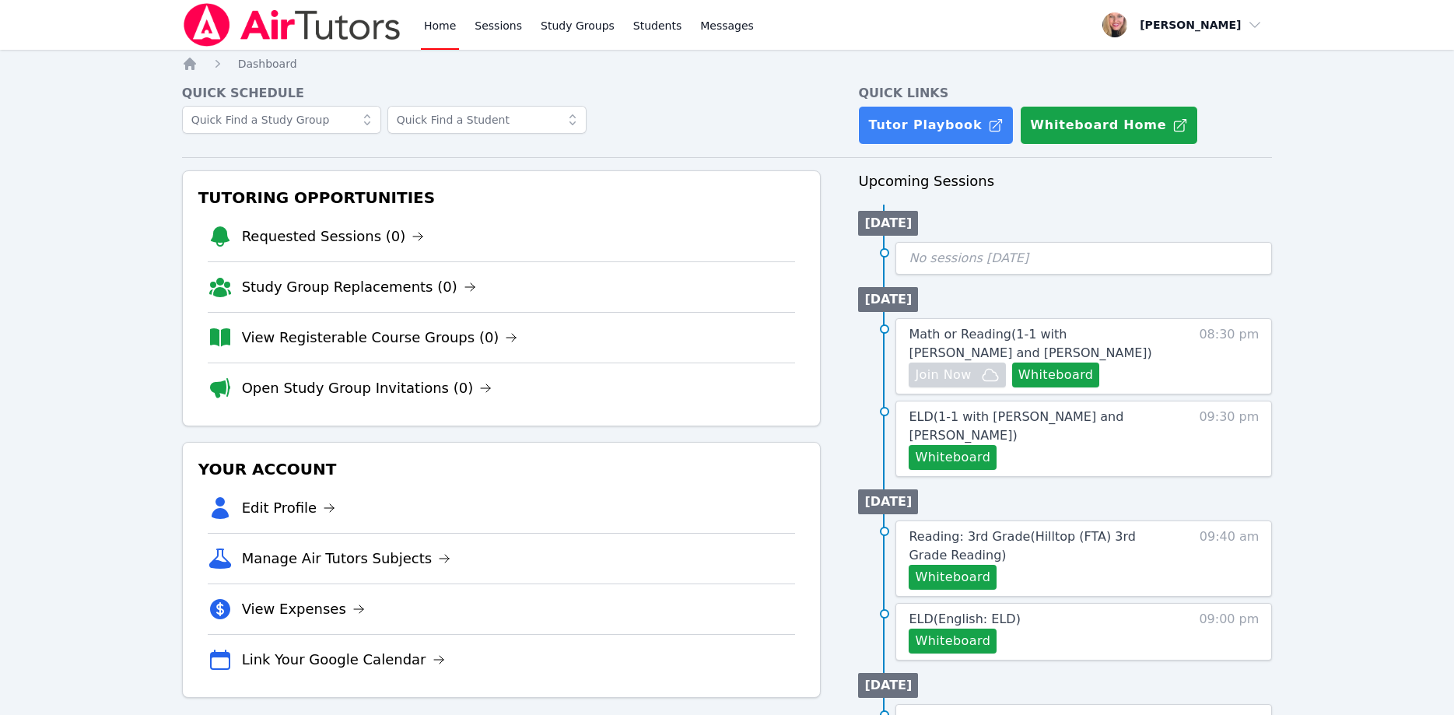
scroll to position [79, 0]
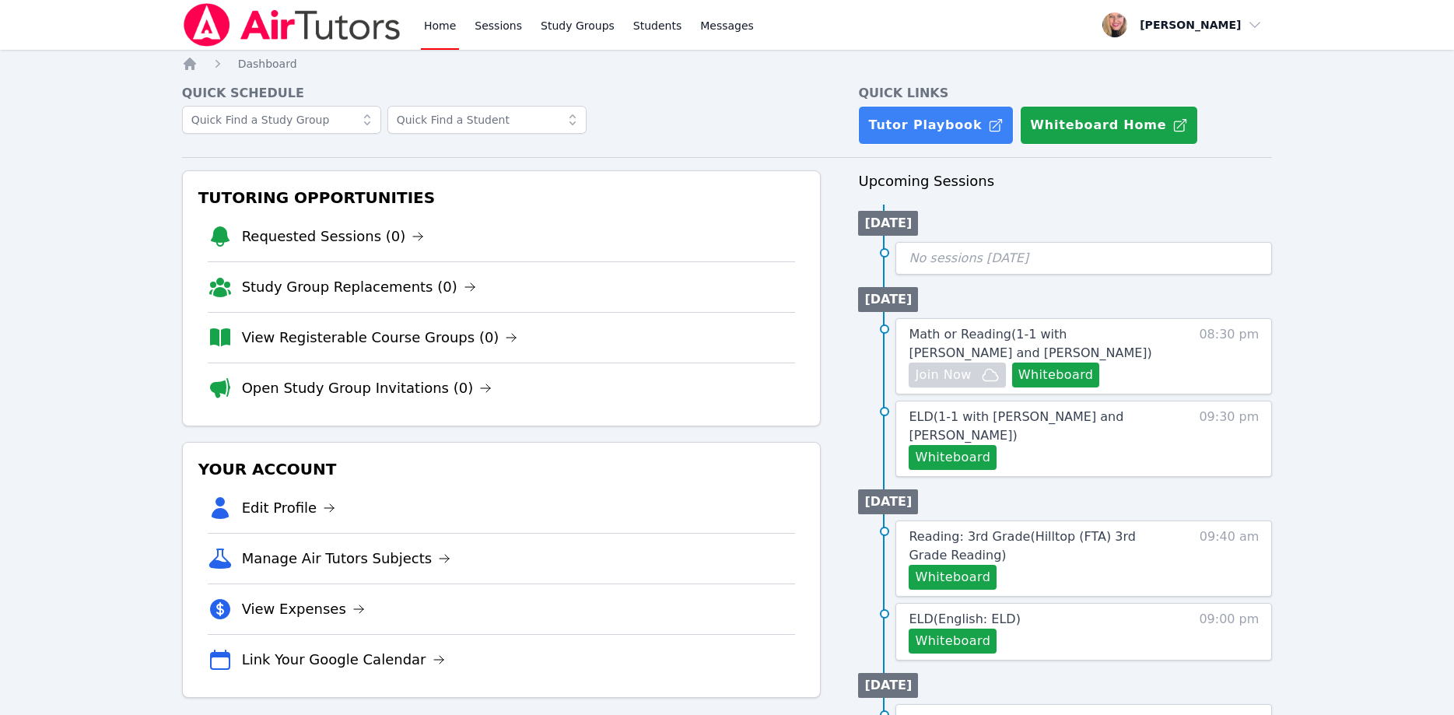
scroll to position [79, 0]
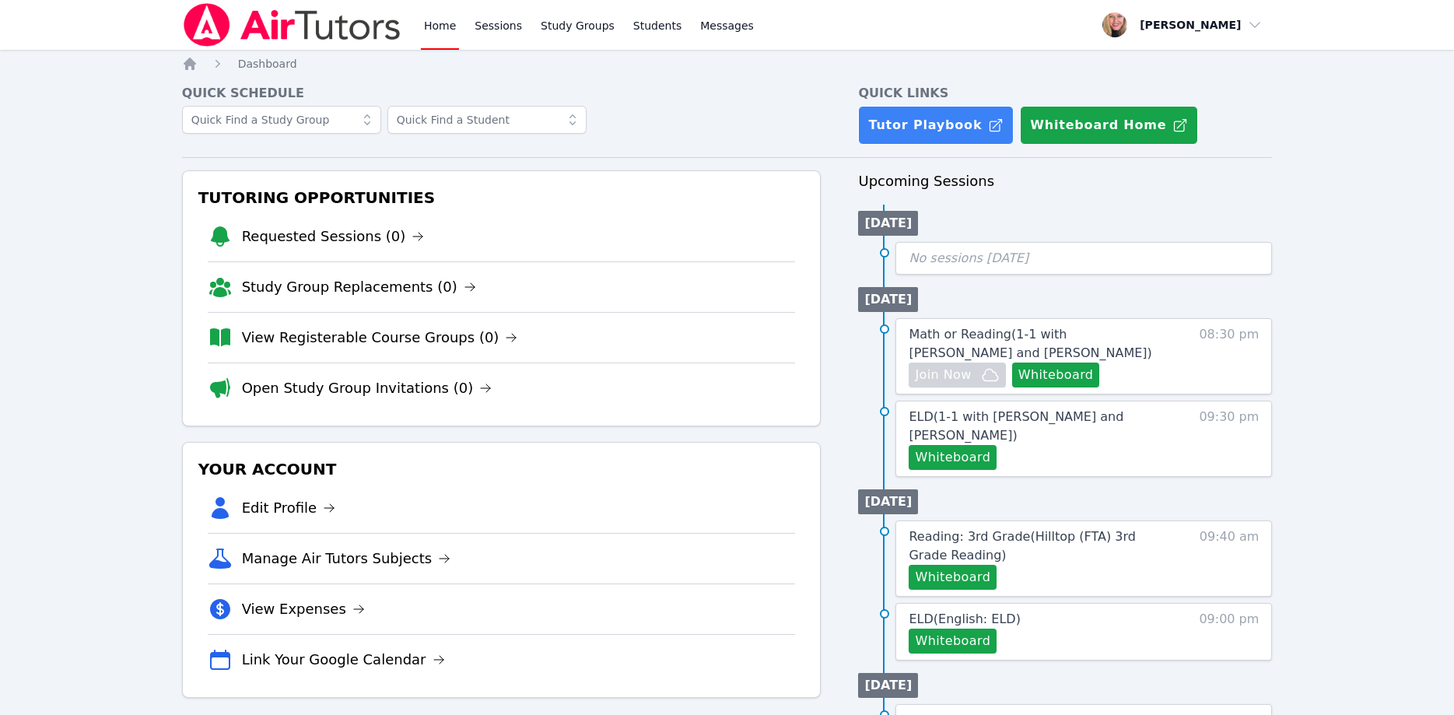
scroll to position [79, 0]
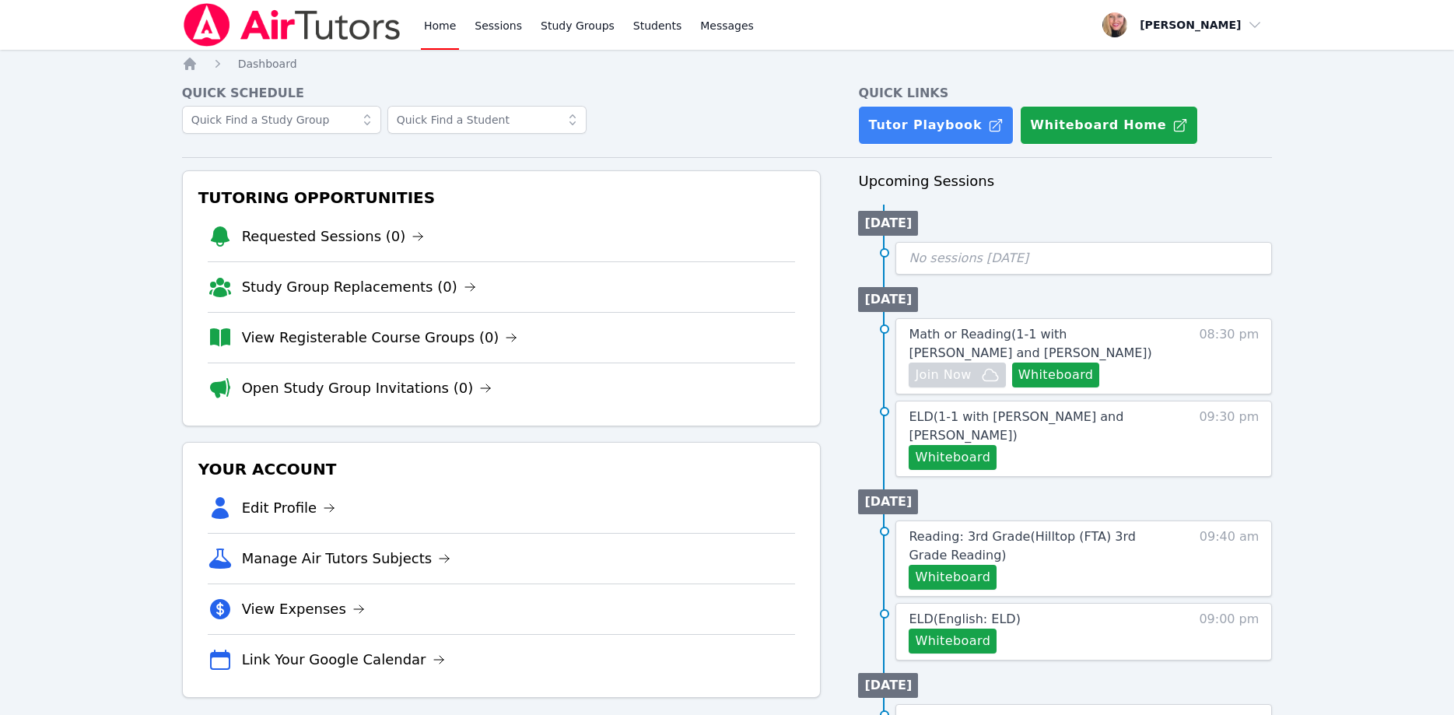
scroll to position [79, 0]
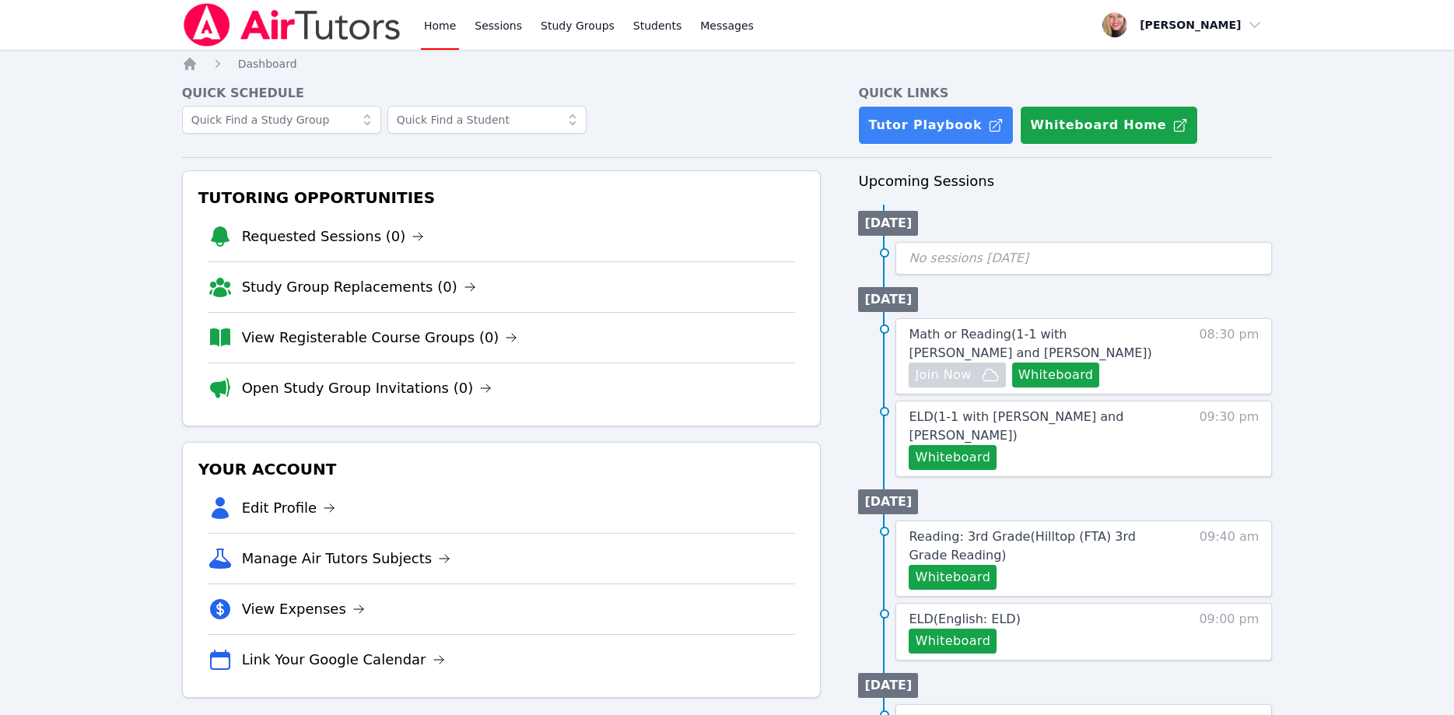
scroll to position [79, 0]
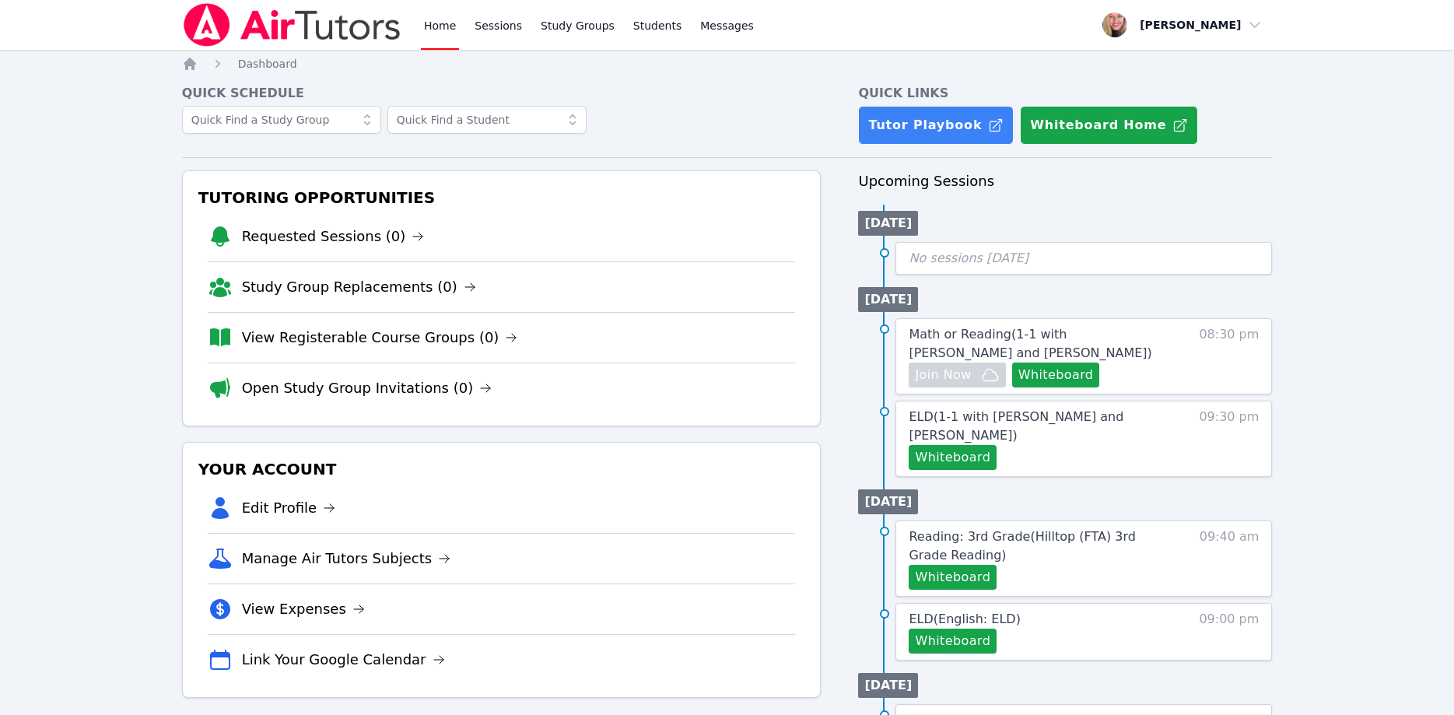
scroll to position [79, 0]
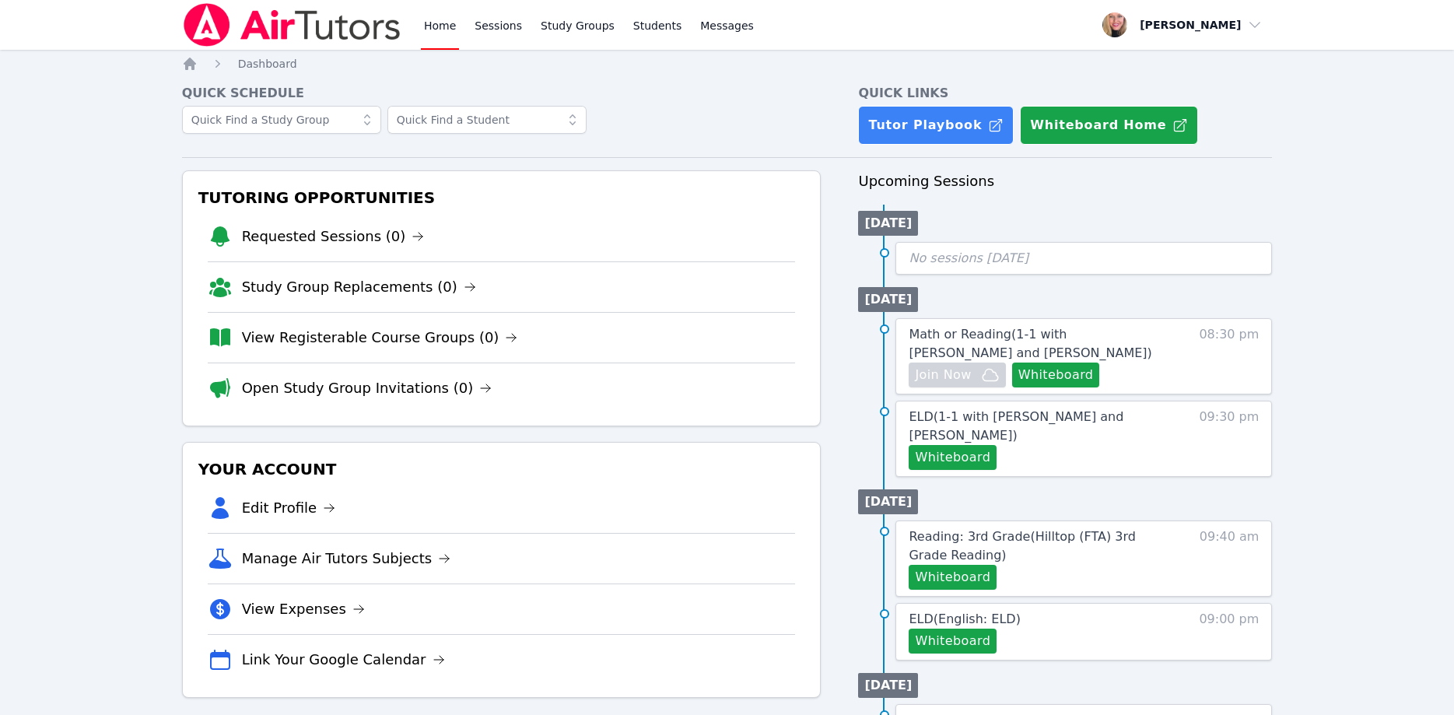
scroll to position [79, 0]
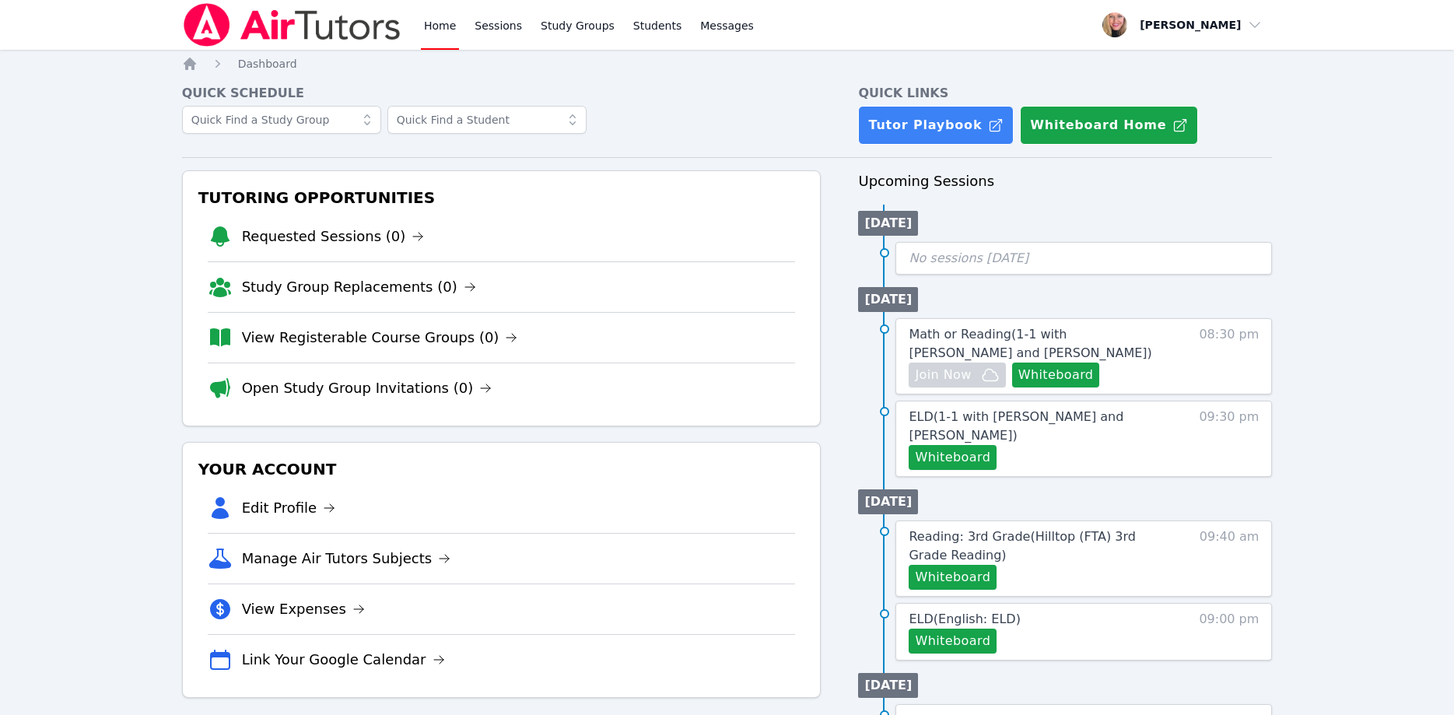
scroll to position [79, 0]
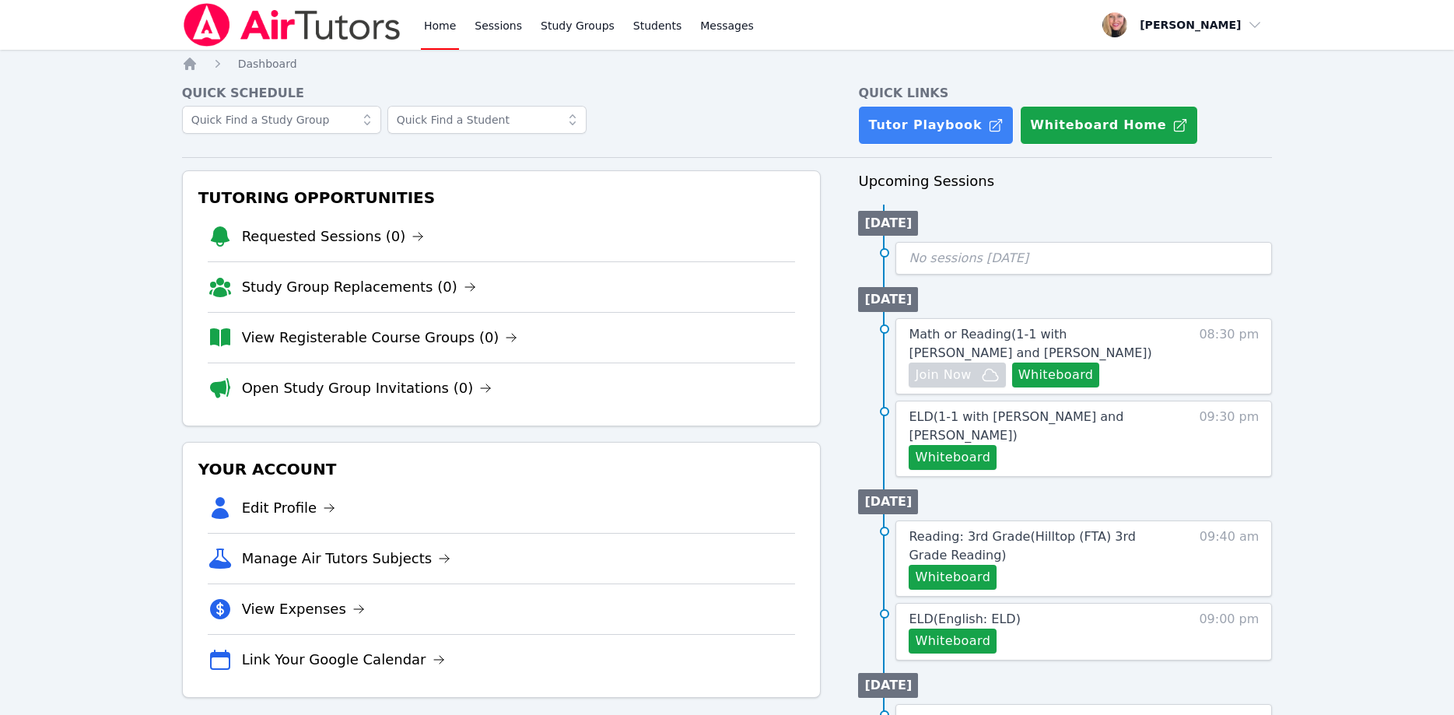
scroll to position [79, 0]
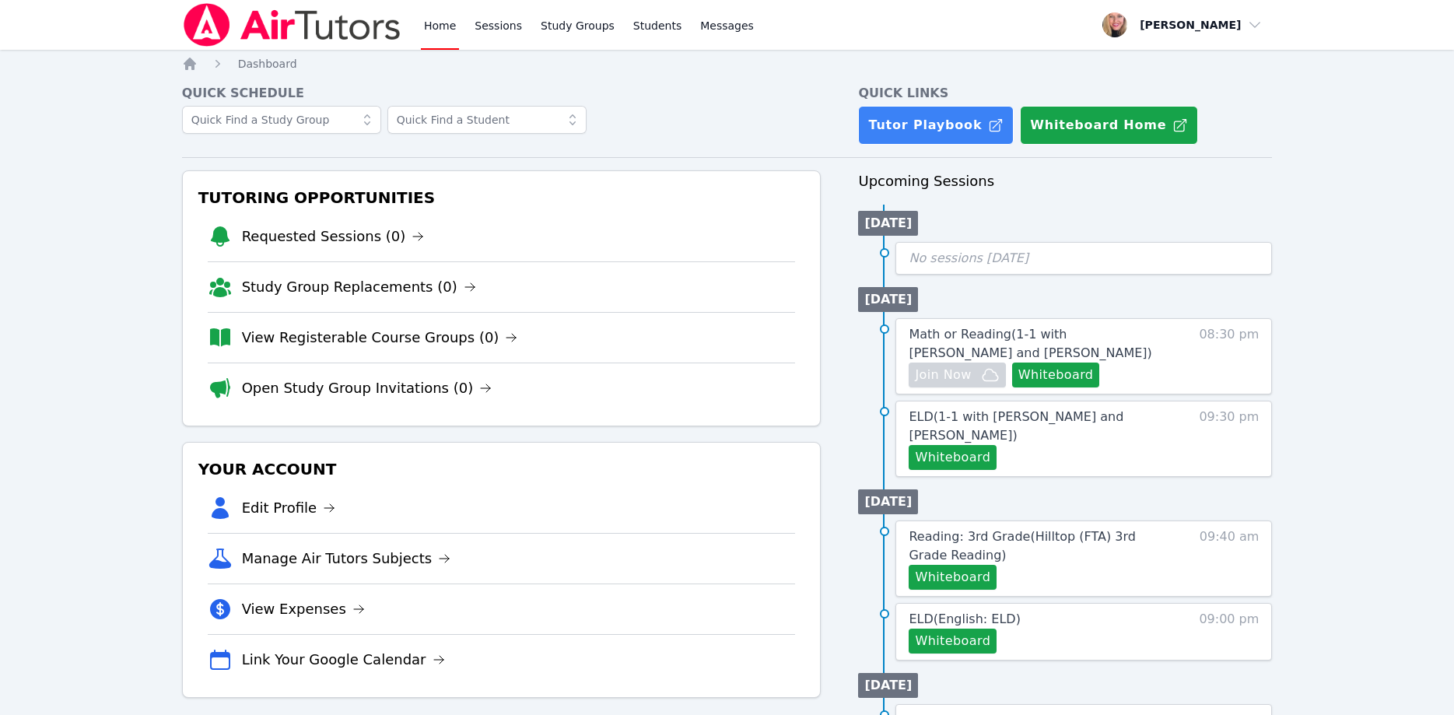
scroll to position [79, 0]
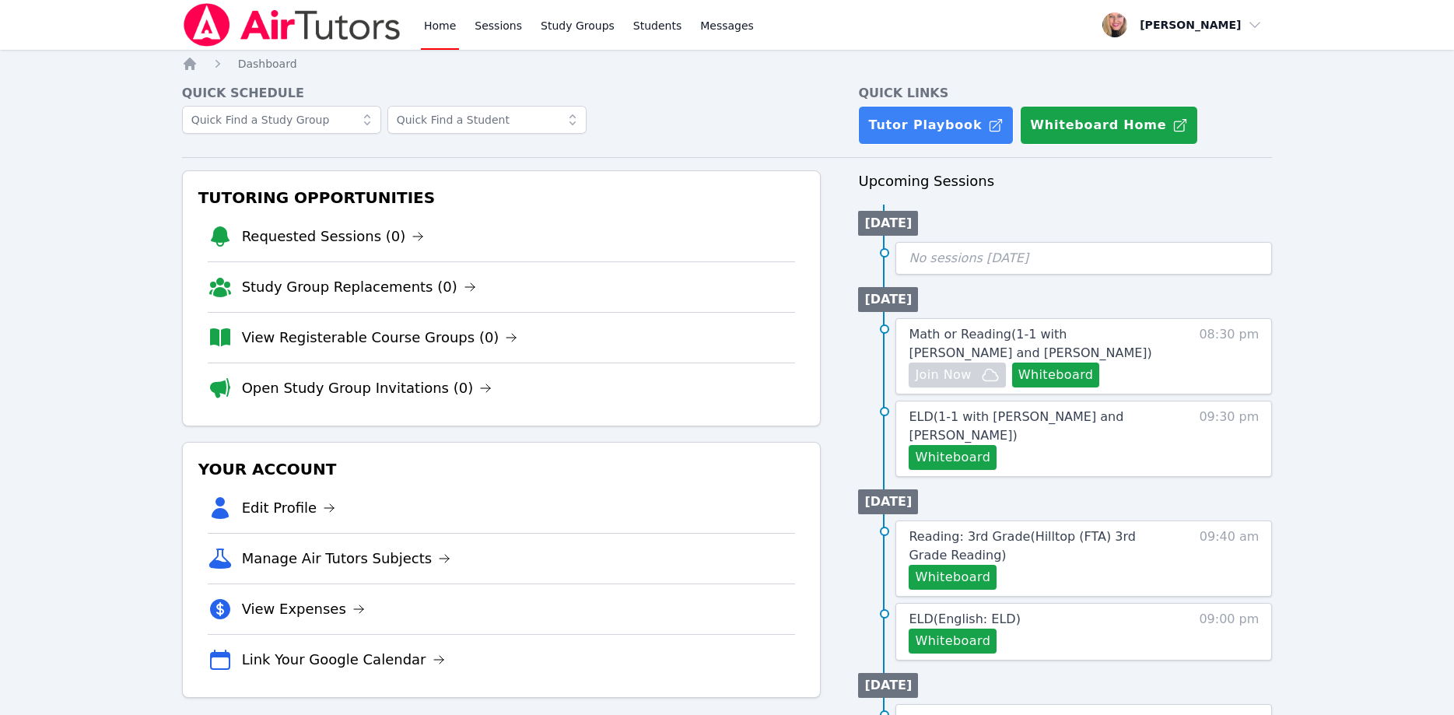
scroll to position [79, 0]
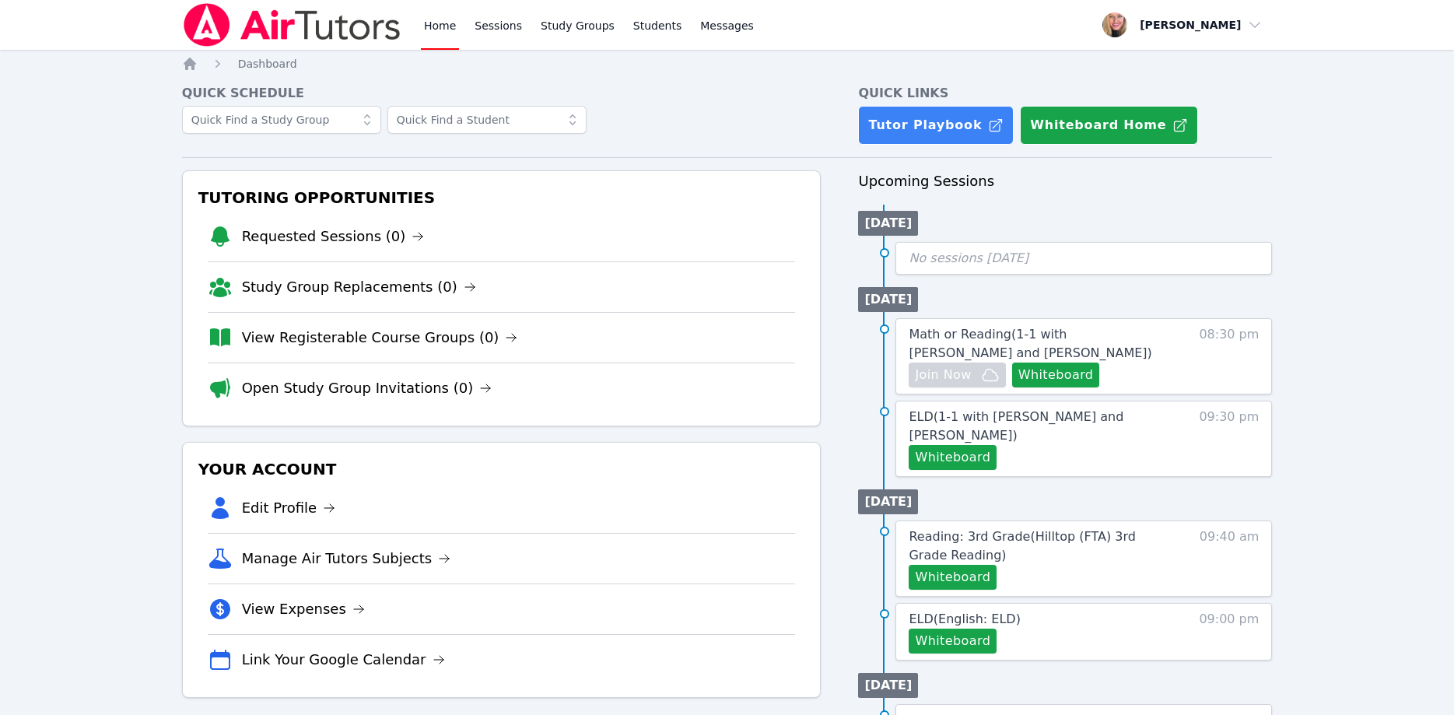
scroll to position [79, 0]
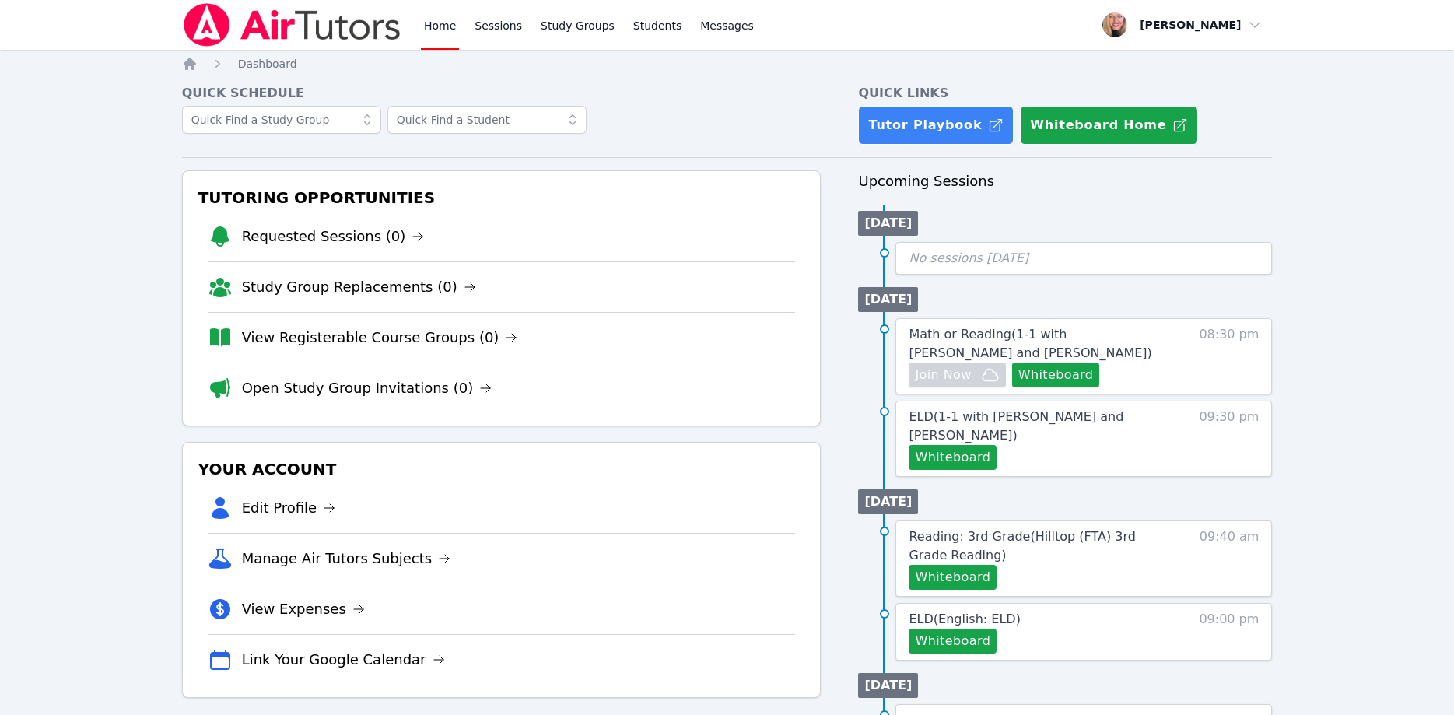
scroll to position [79, 0]
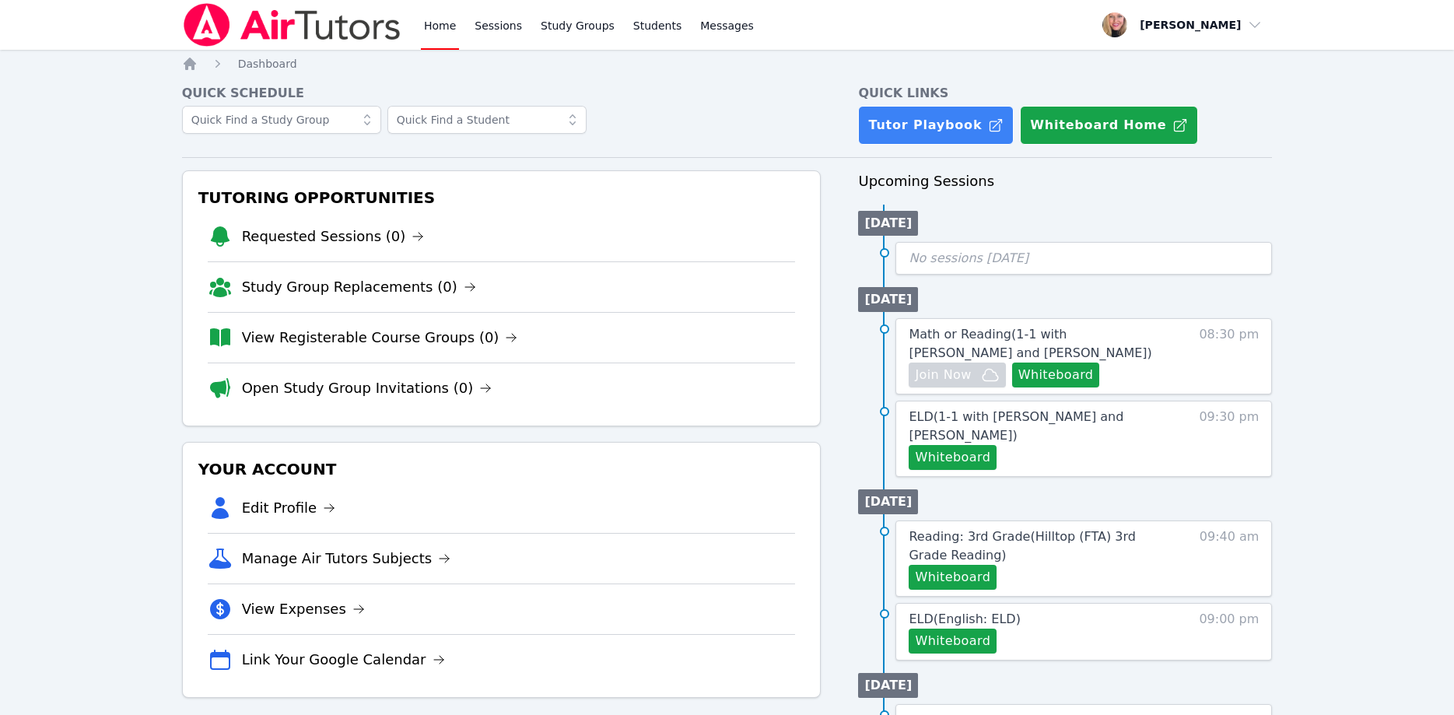
scroll to position [79, 0]
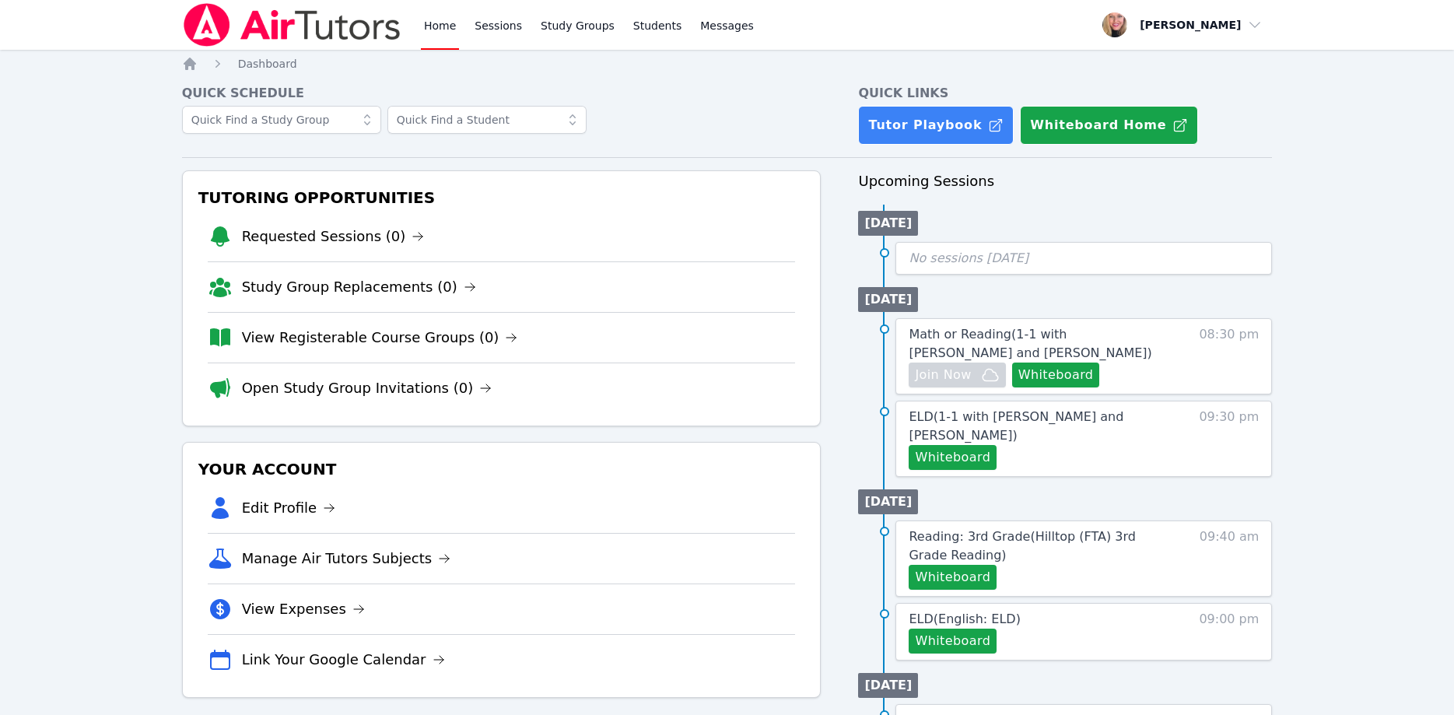
scroll to position [79, 0]
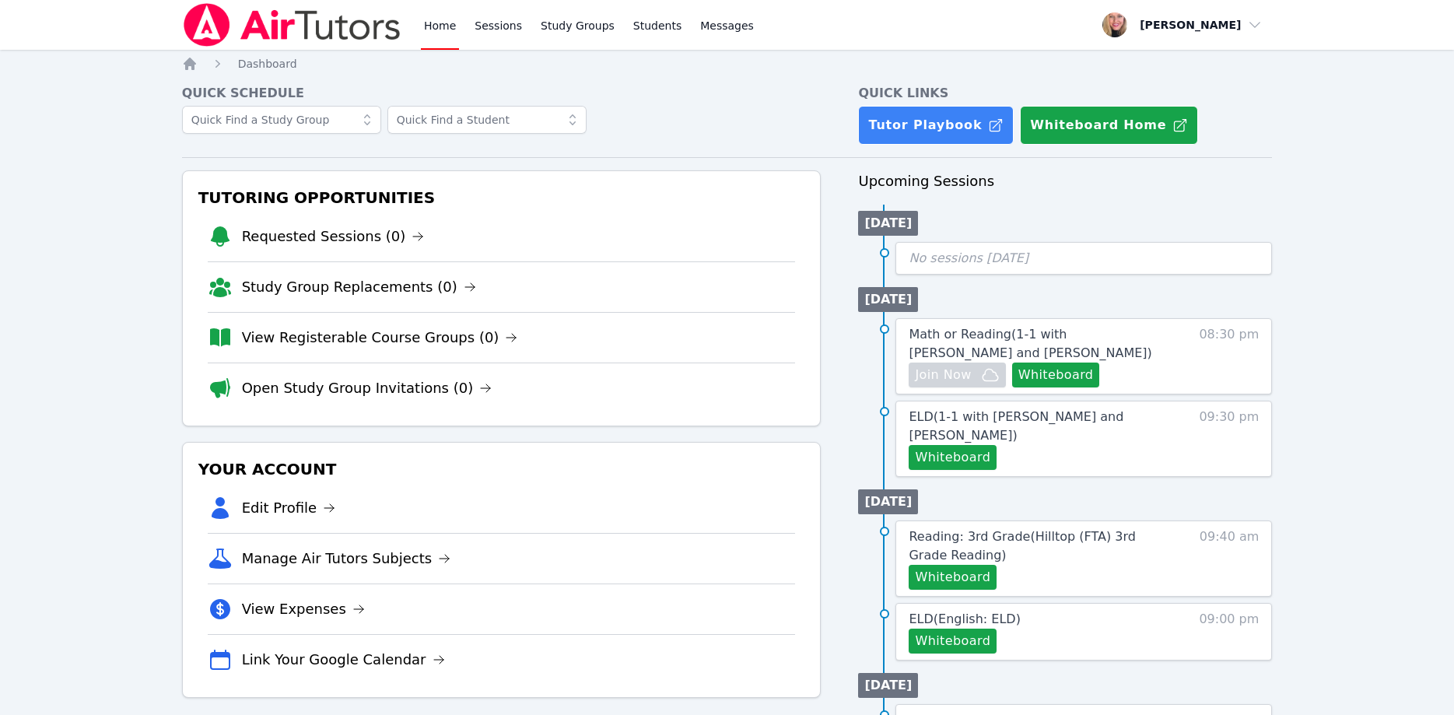
scroll to position [79, 0]
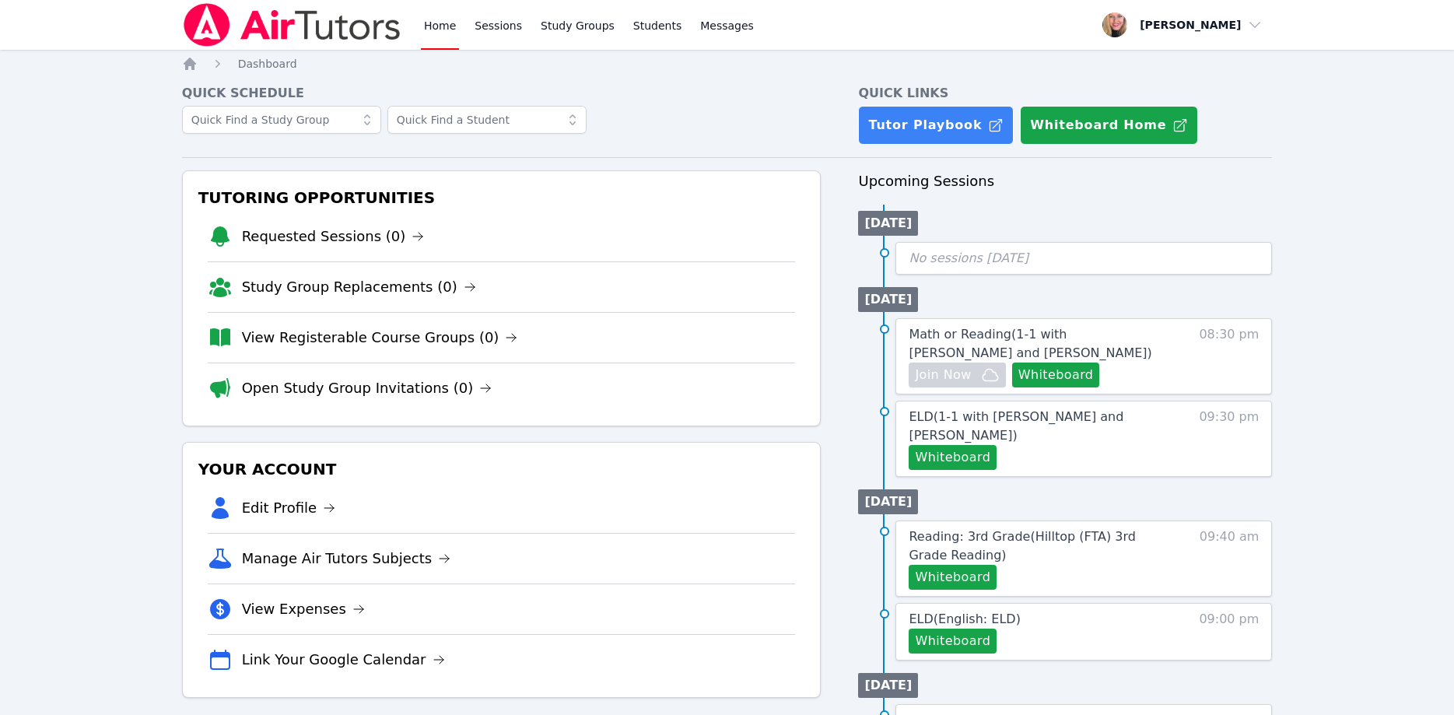
scroll to position [79, 0]
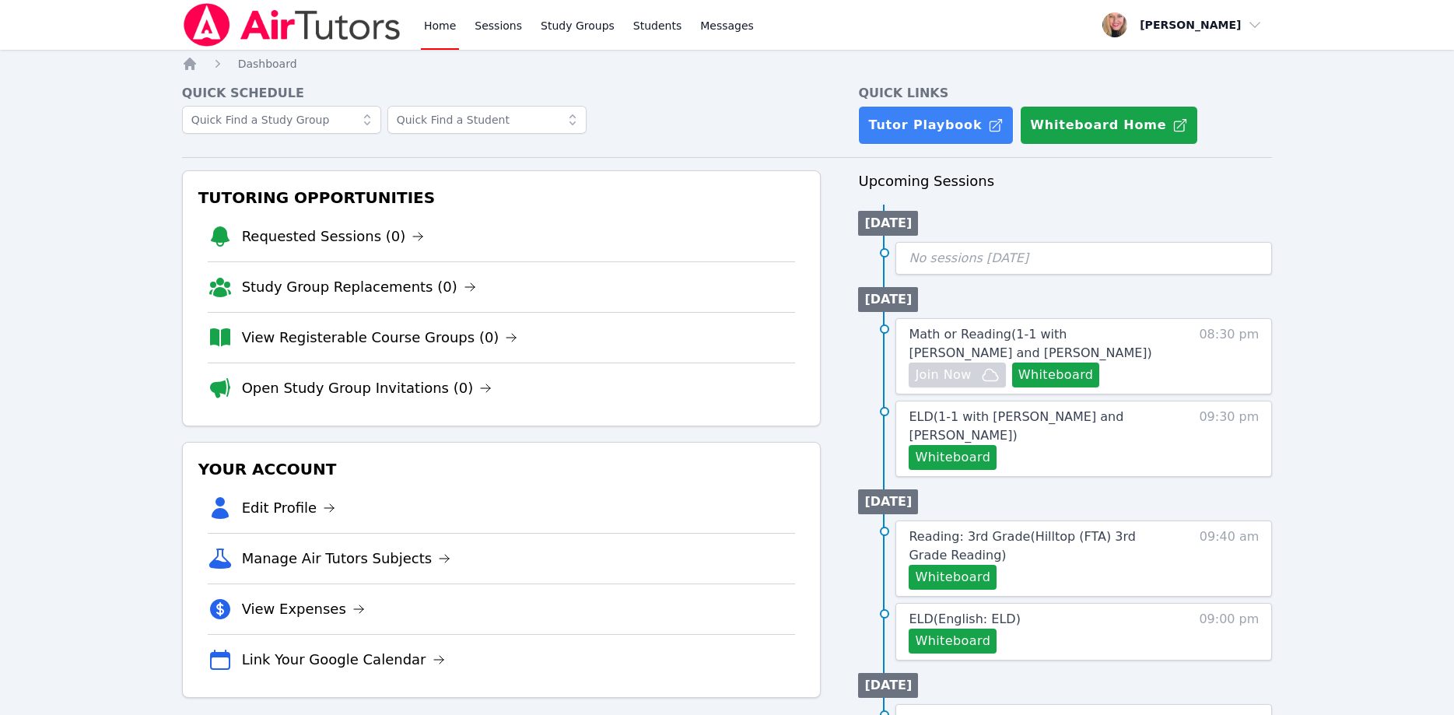
scroll to position [79, 0]
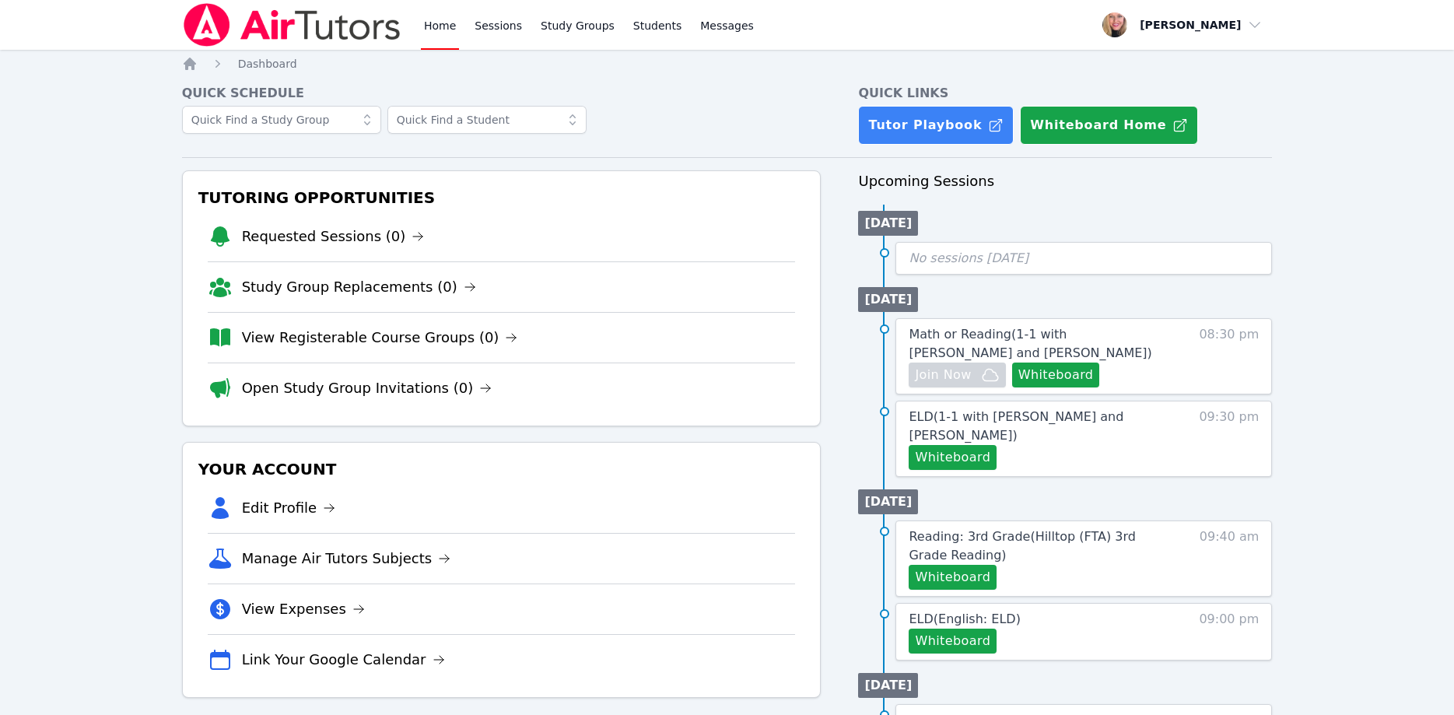
scroll to position [79, 0]
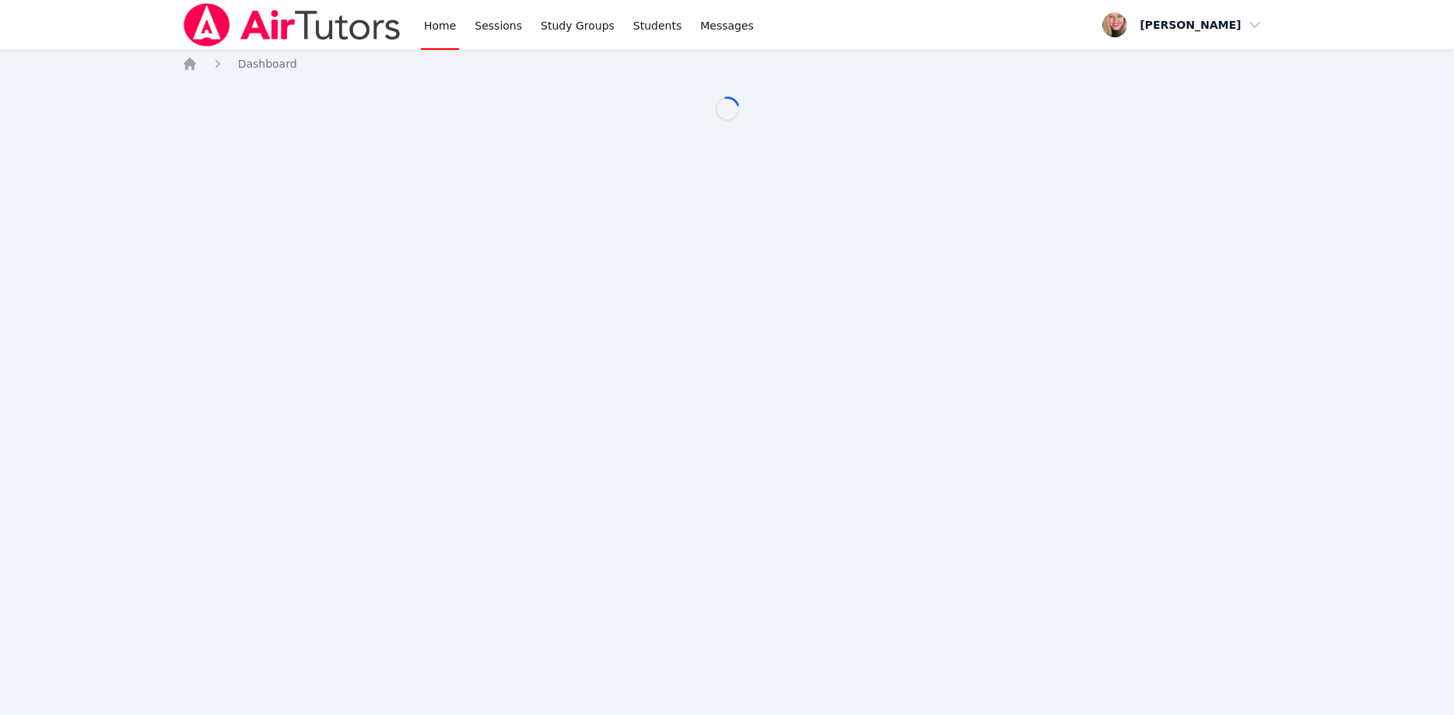
scroll to position [79, 0]
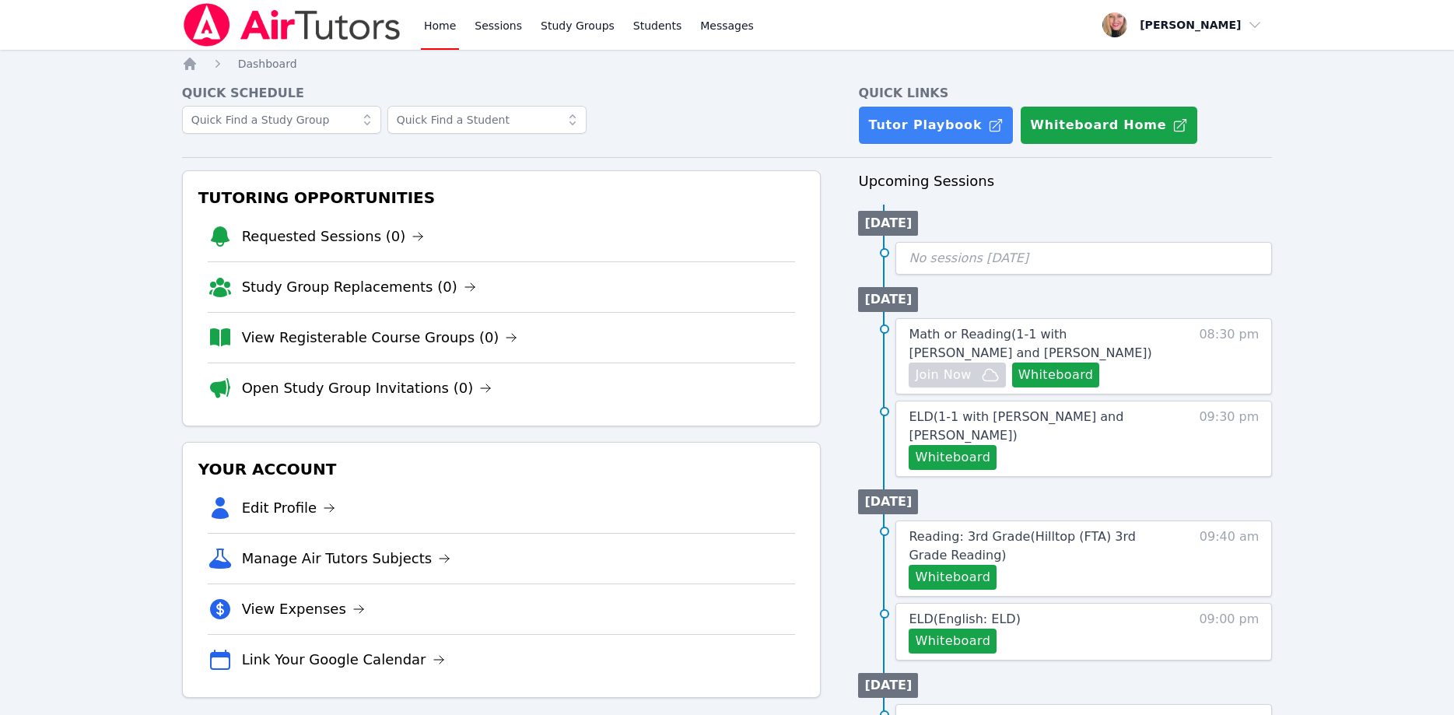
scroll to position [79, 0]
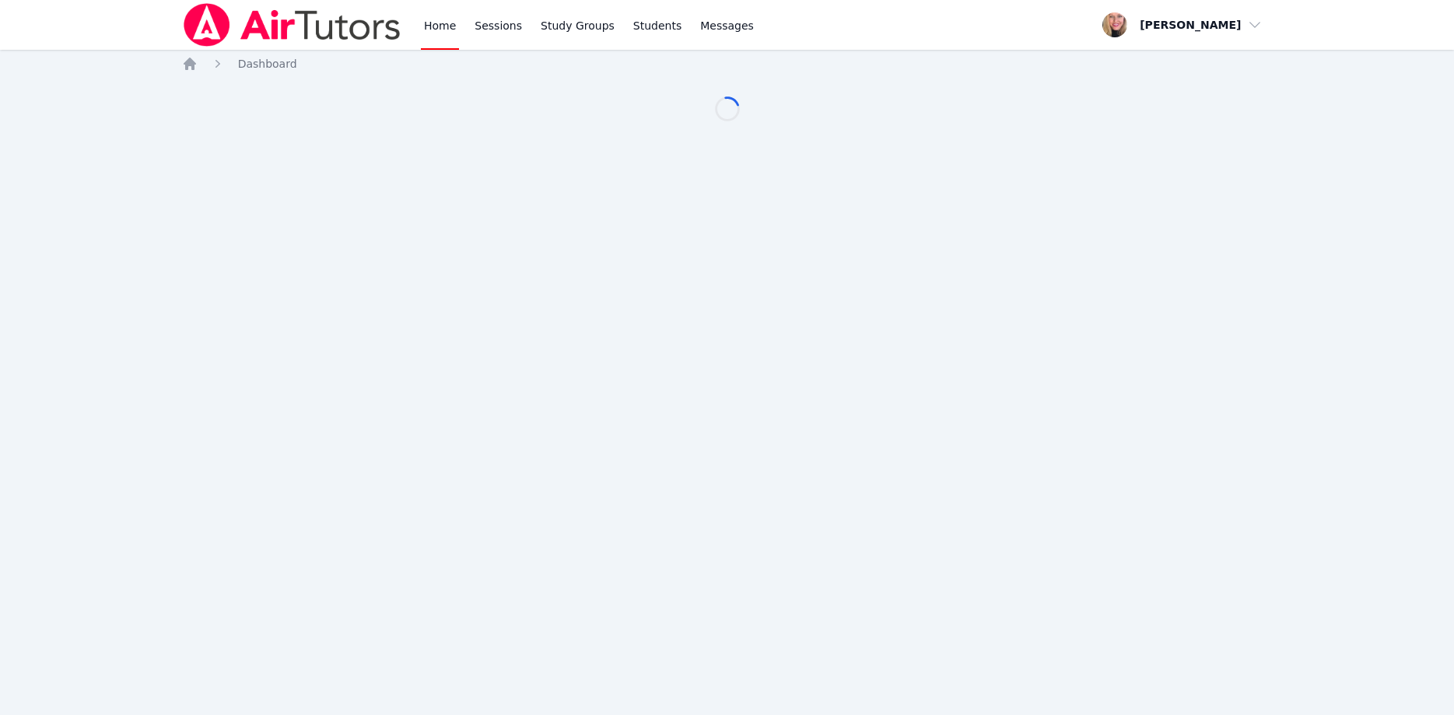
scroll to position [79, 0]
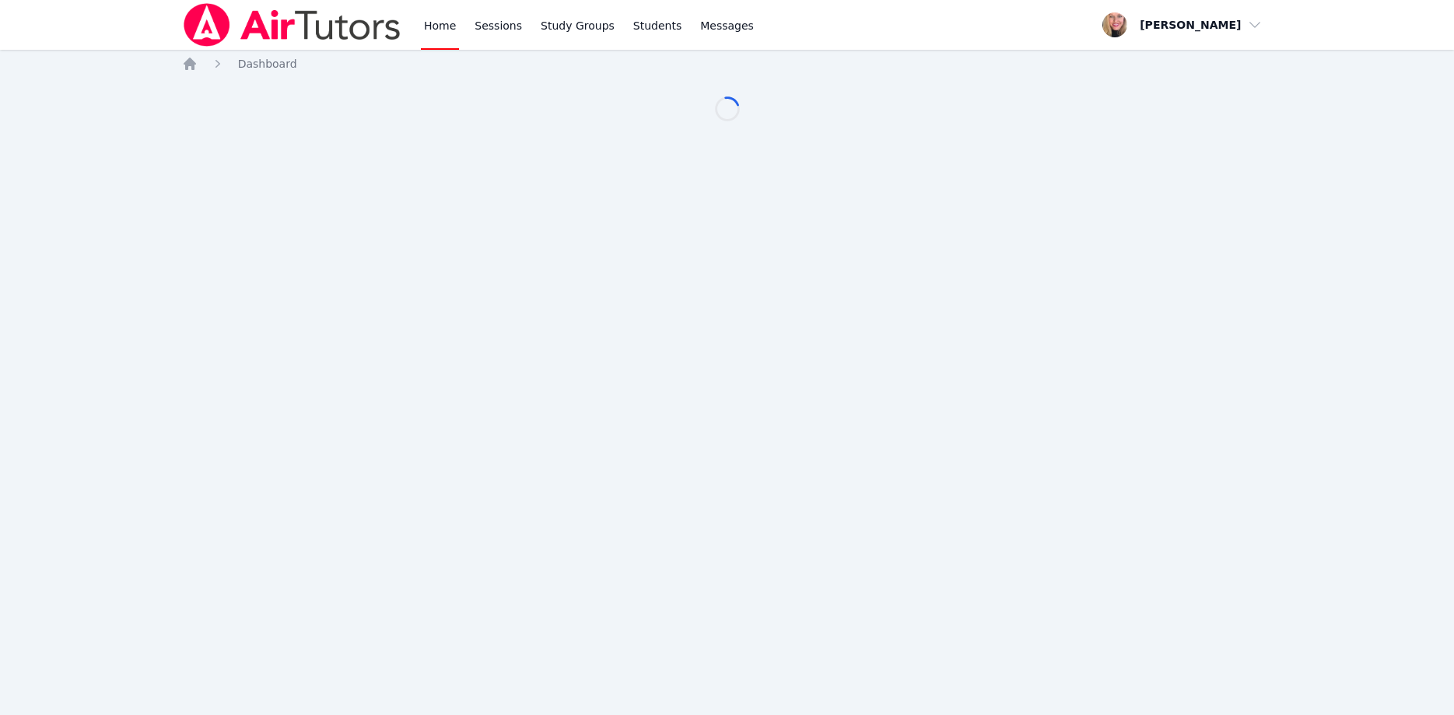
scroll to position [79, 0]
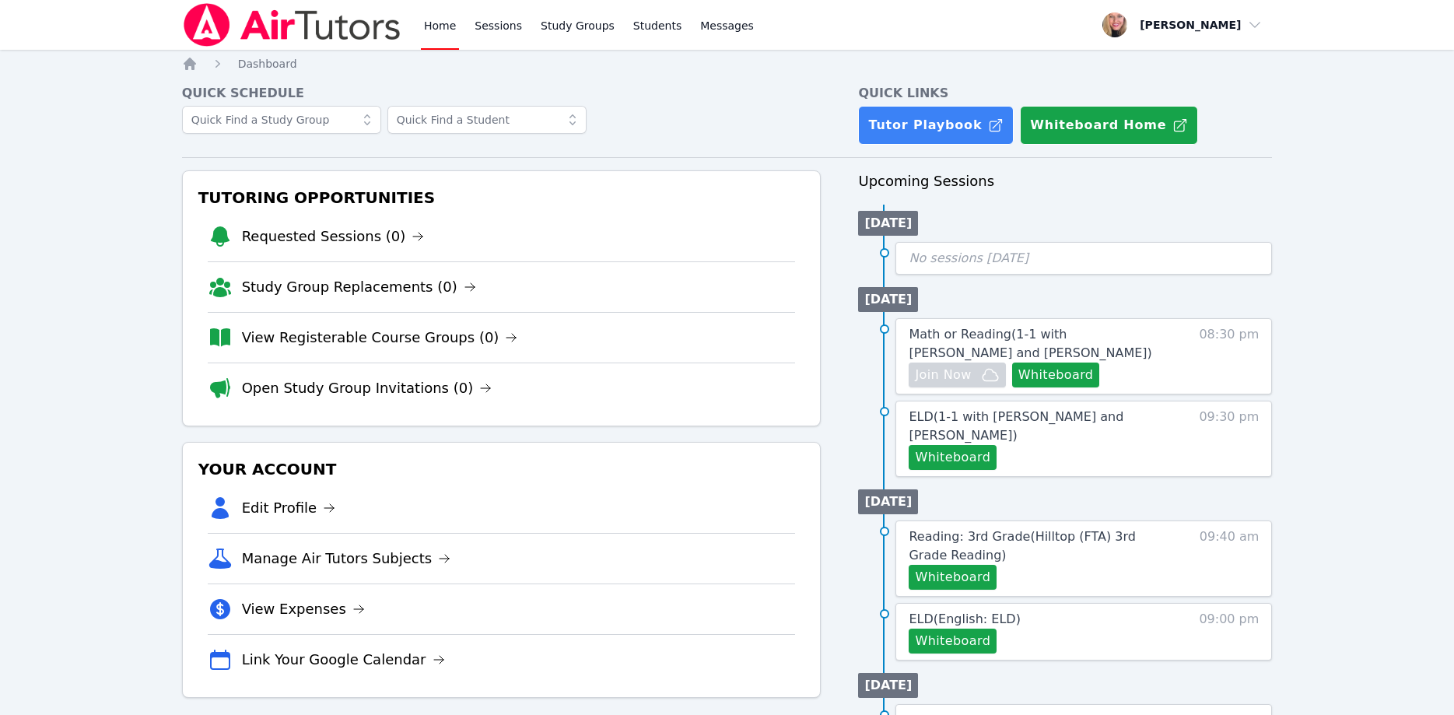
scroll to position [79, 0]
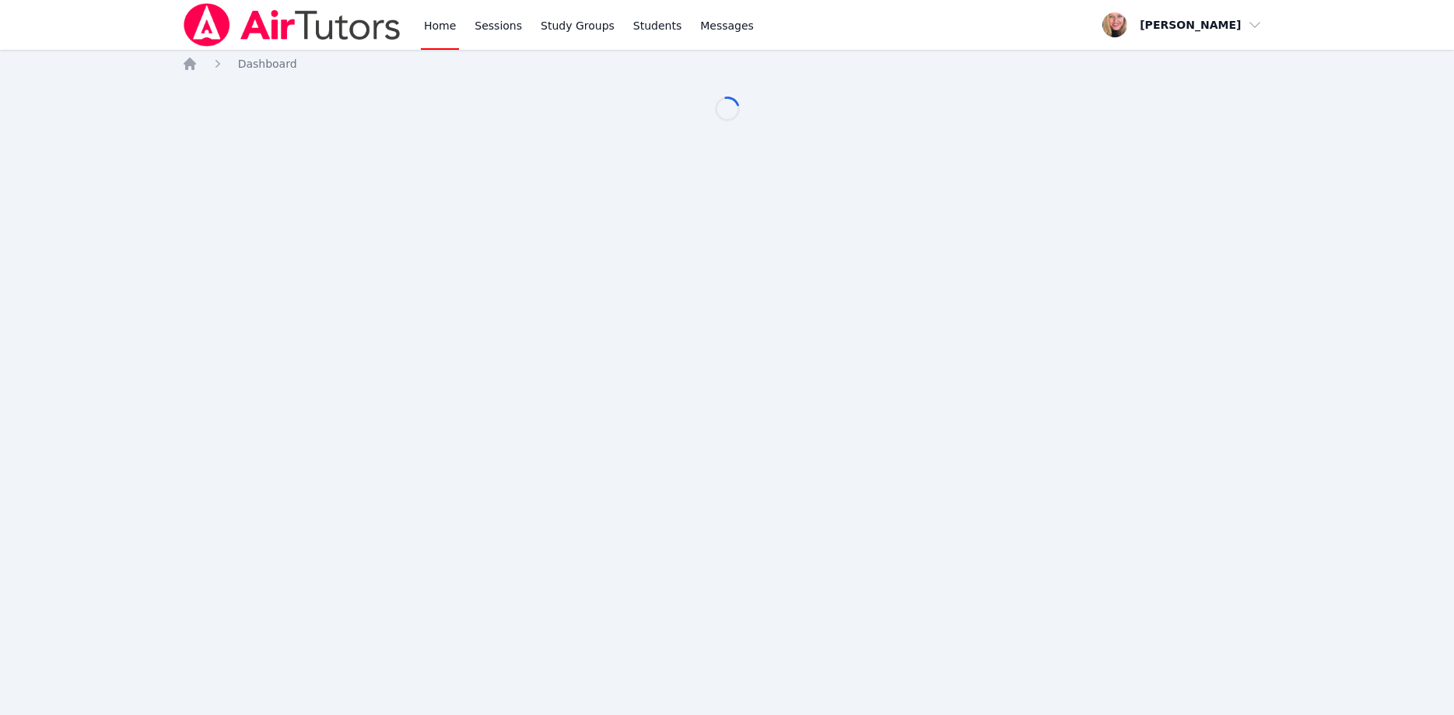
scroll to position [79, 0]
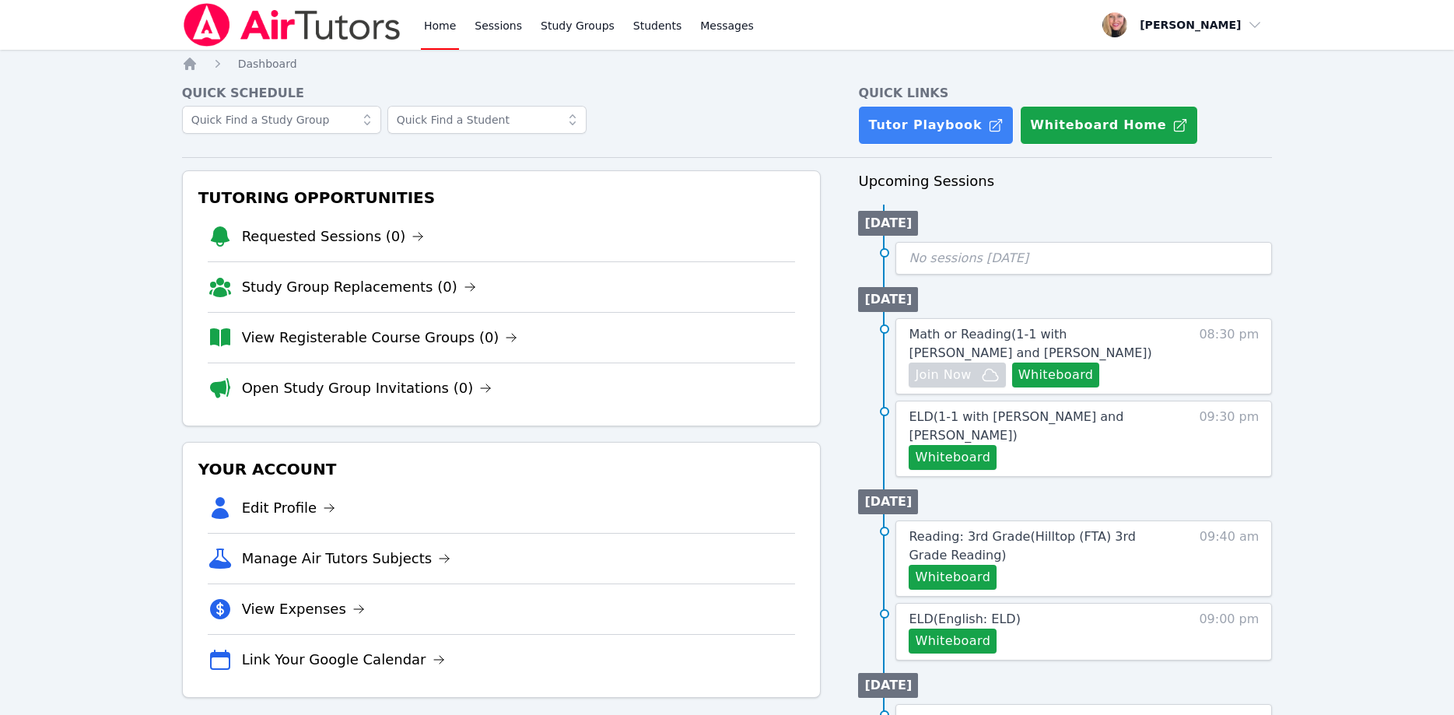
scroll to position [79, 0]
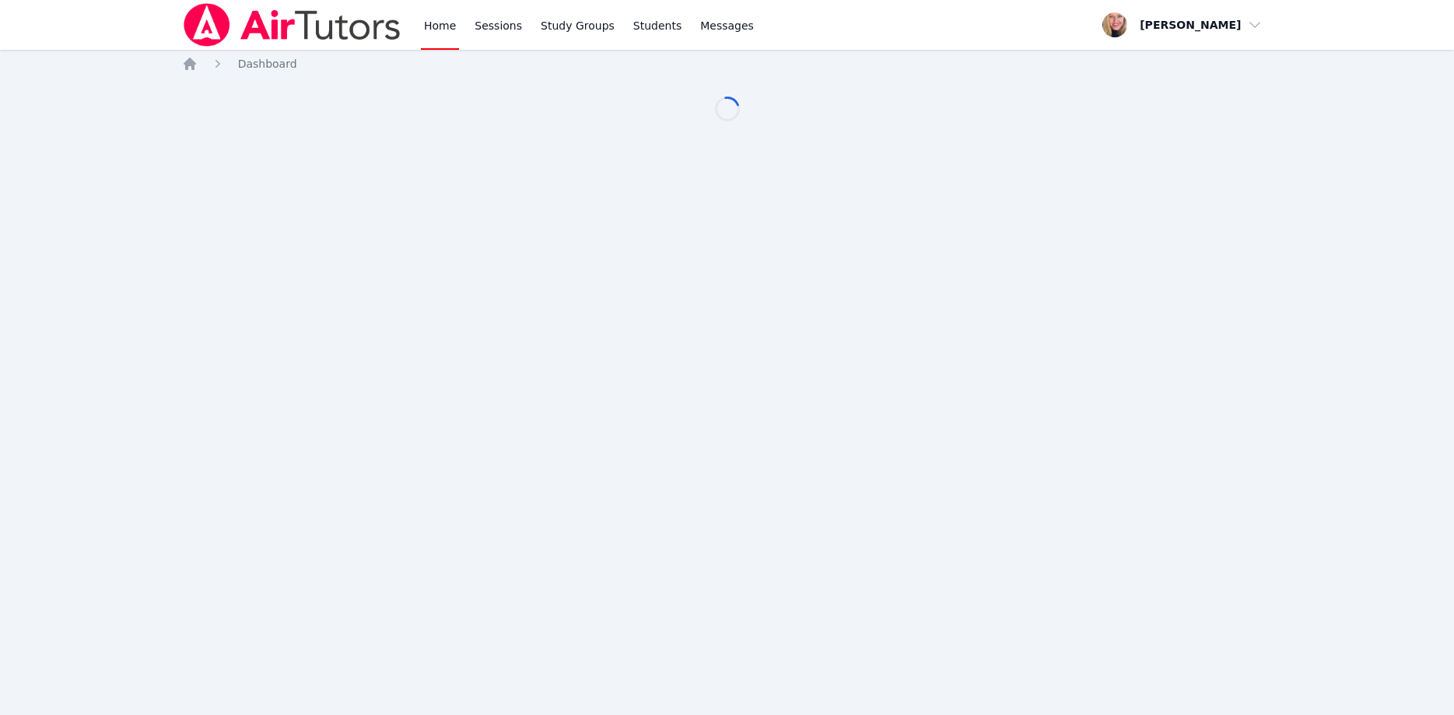
scroll to position [79, 0]
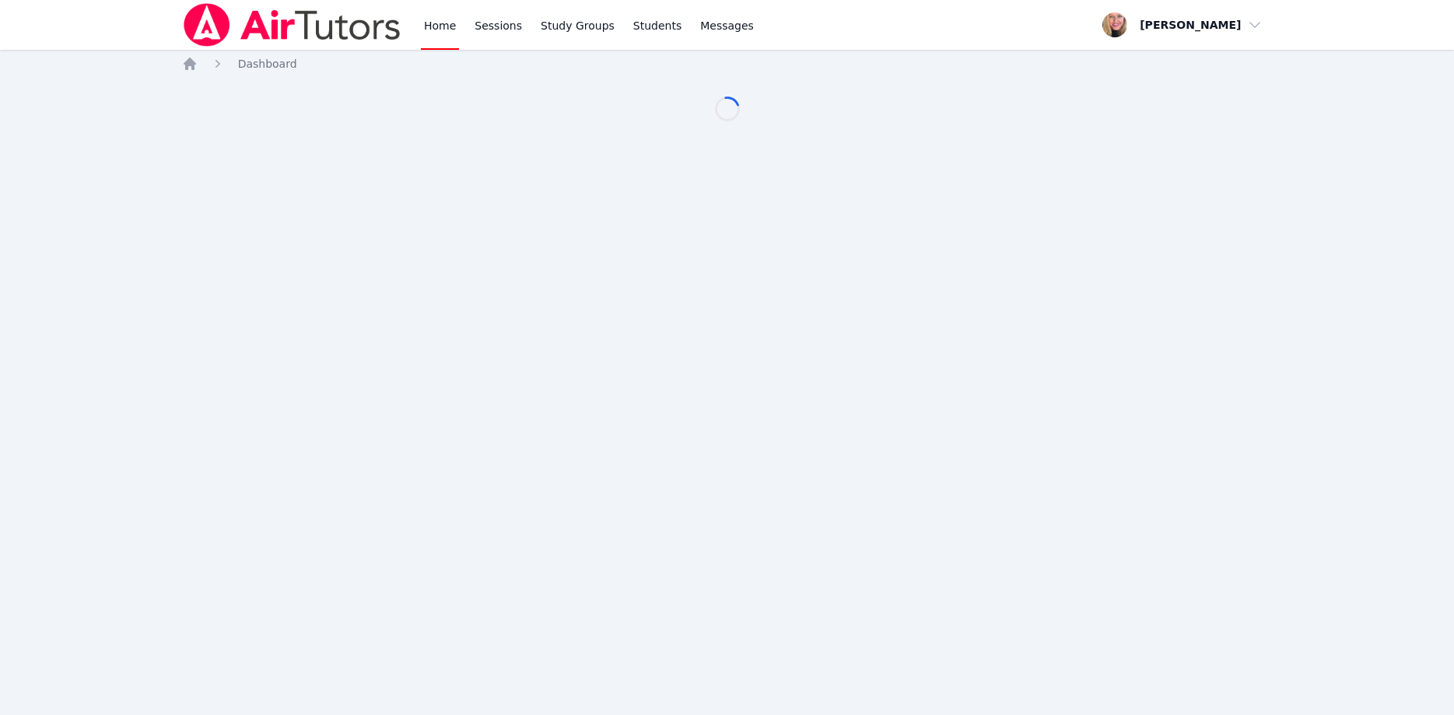
scroll to position [79, 0]
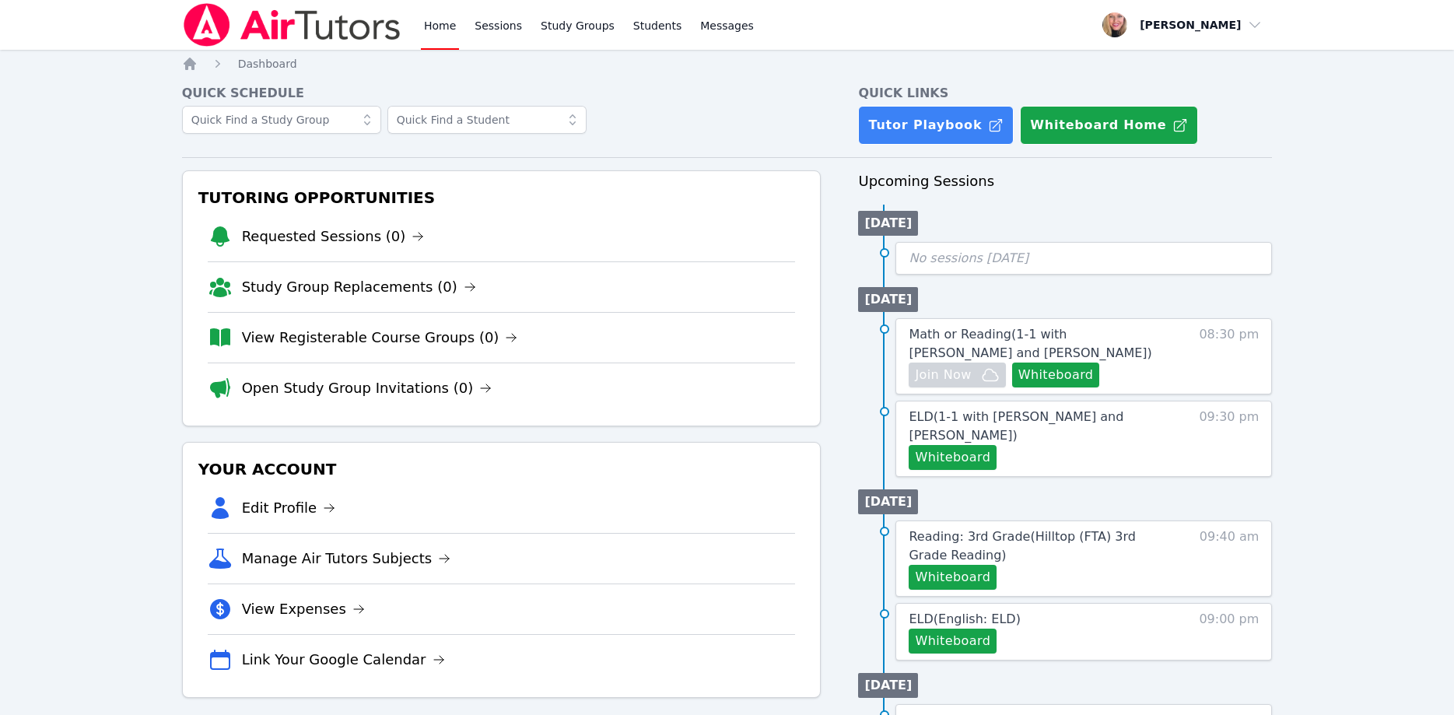
scroll to position [79, 0]
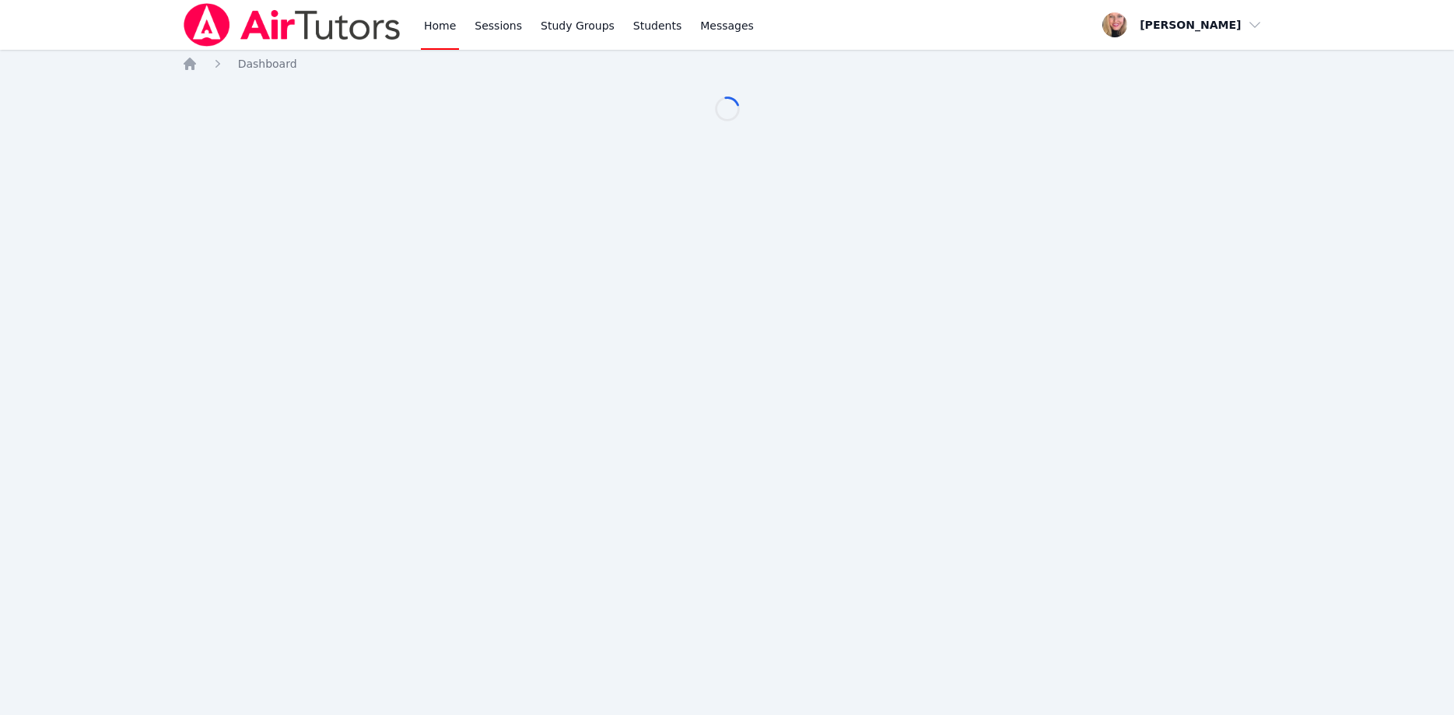
scroll to position [79, 0]
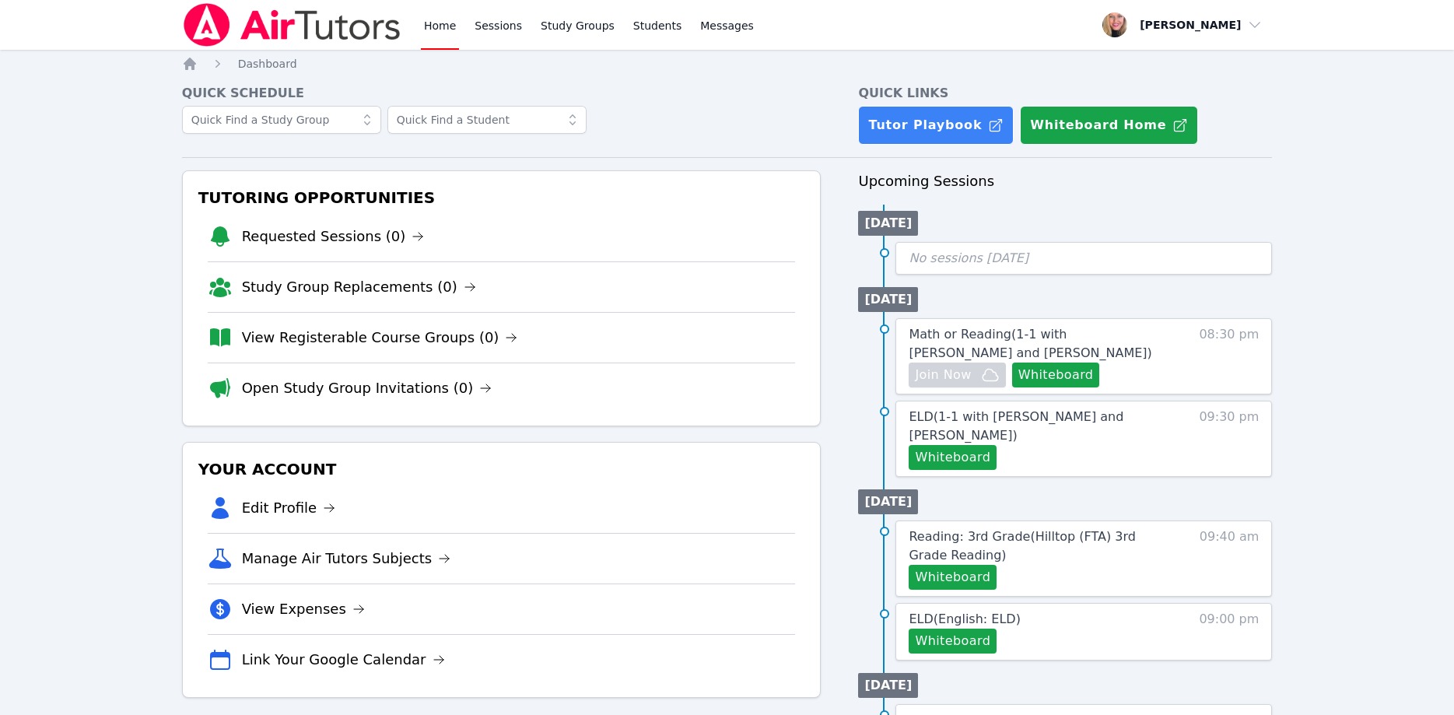
scroll to position [79, 0]
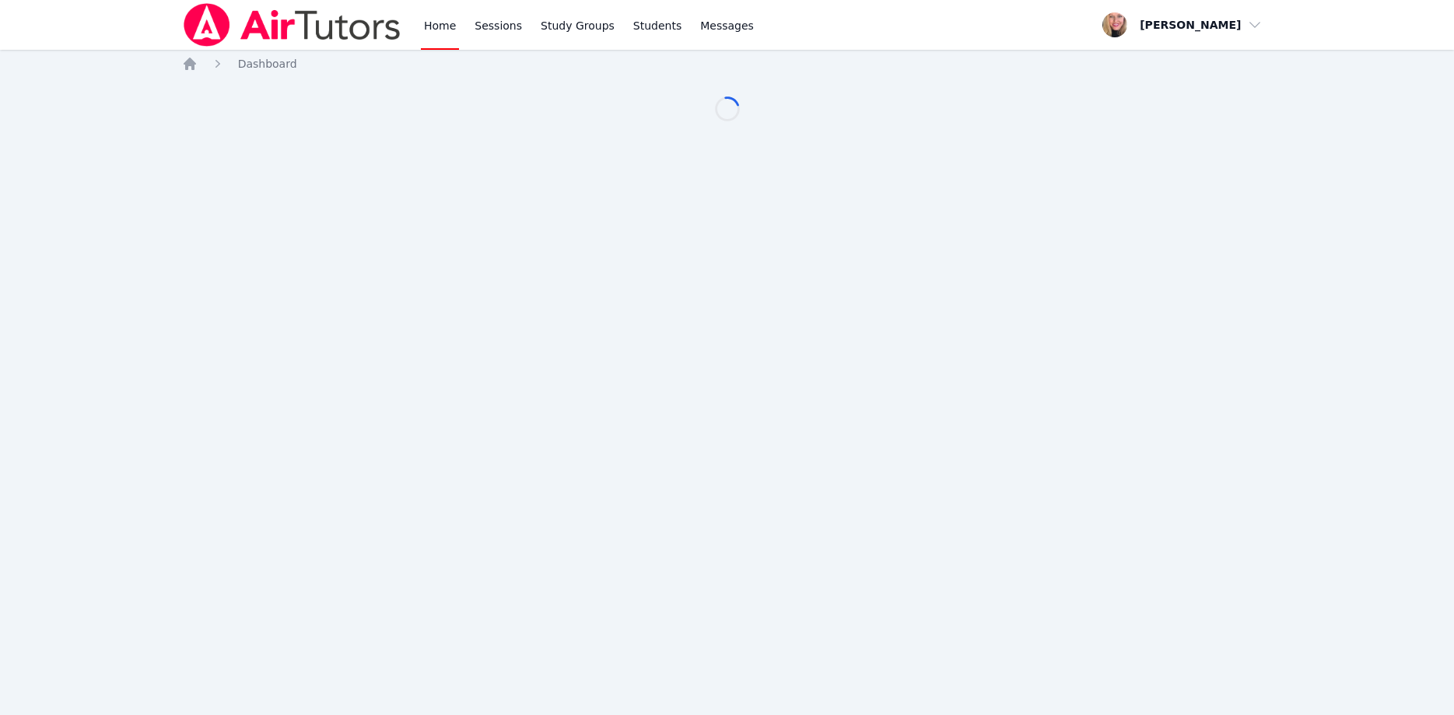
scroll to position [79, 0]
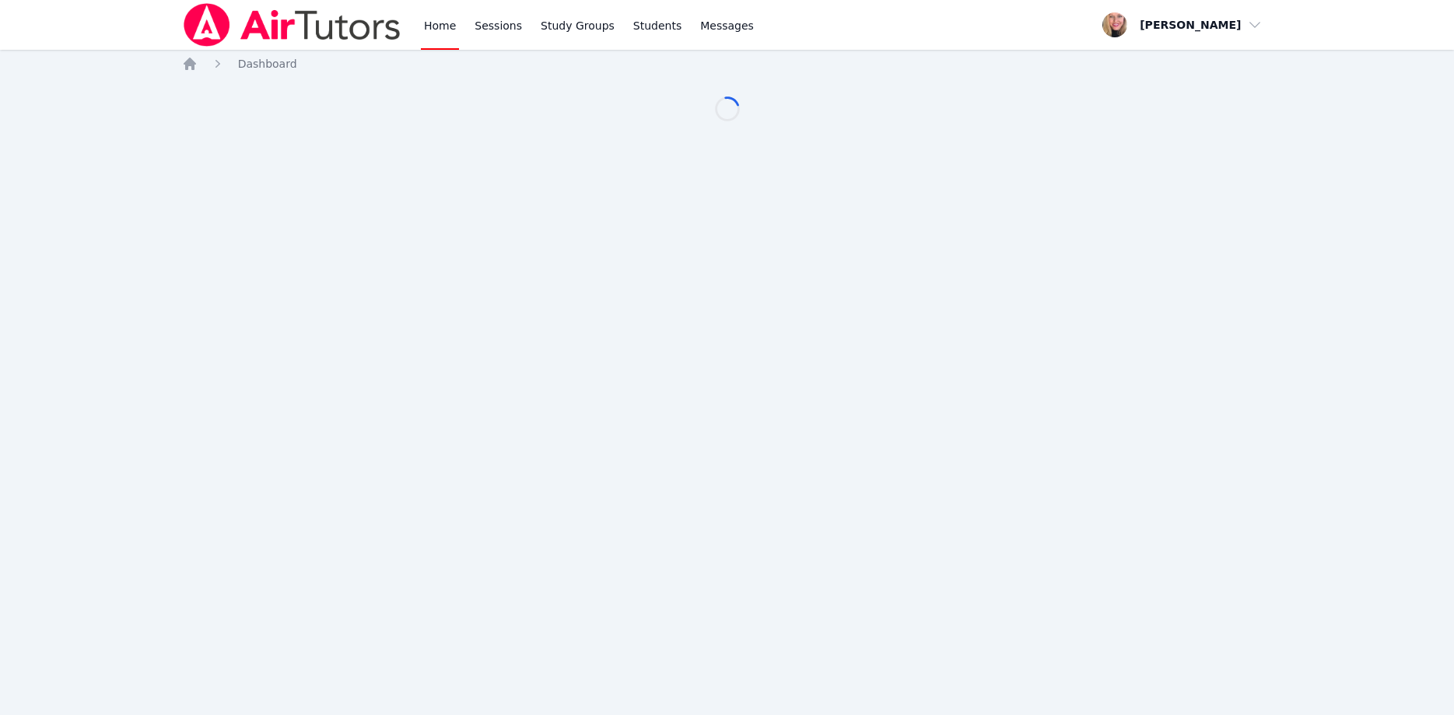
scroll to position [79, 0]
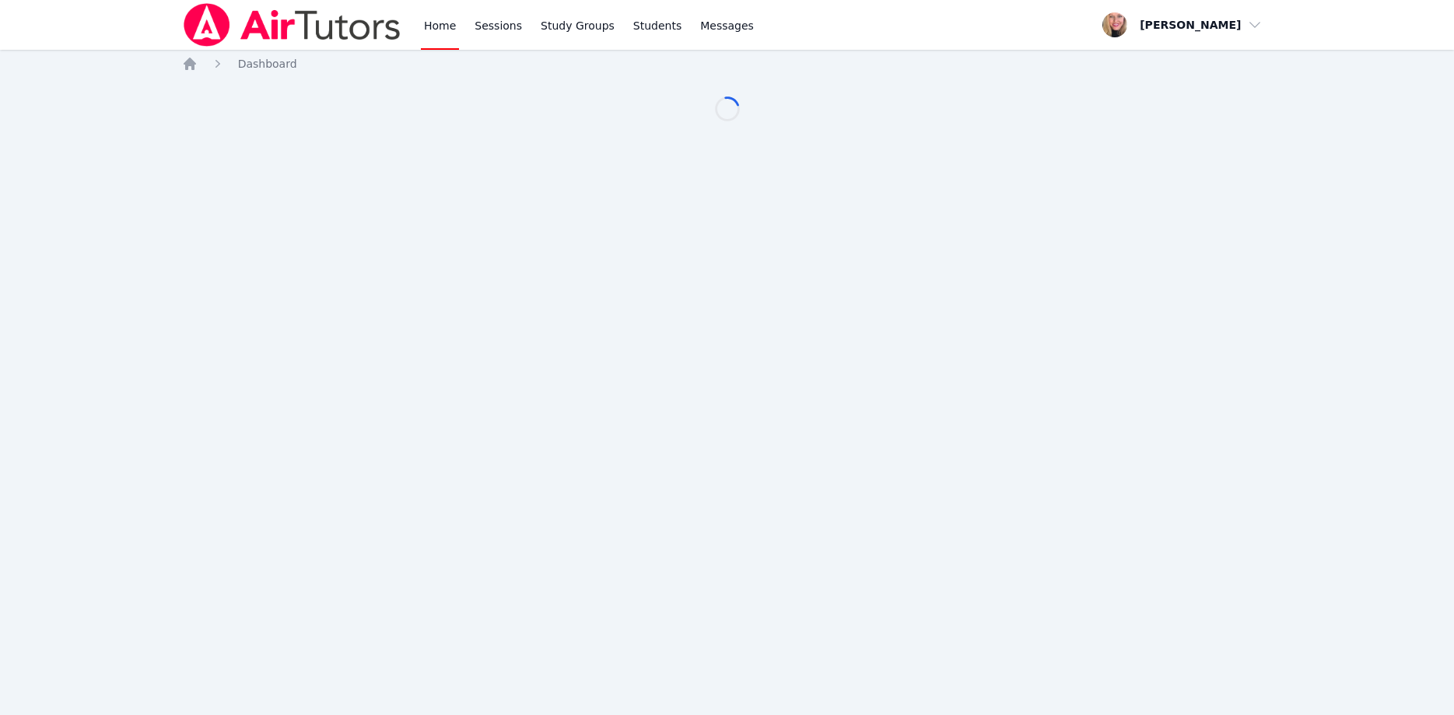
scroll to position [79, 0]
